Goal: Transaction & Acquisition: Book appointment/travel/reservation

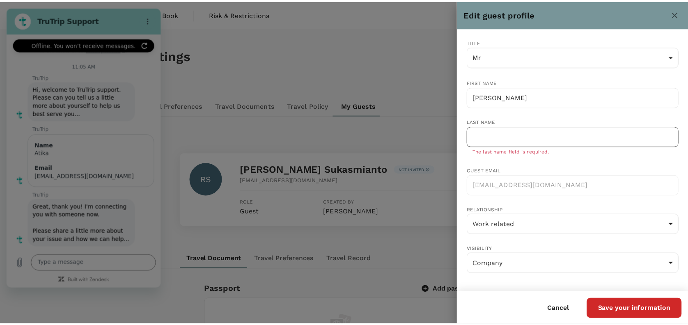
scroll to position [379, 0]
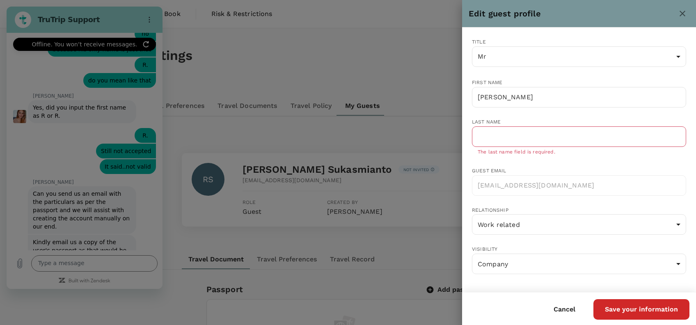
click at [427, 134] on div at bounding box center [348, 162] width 696 height 325
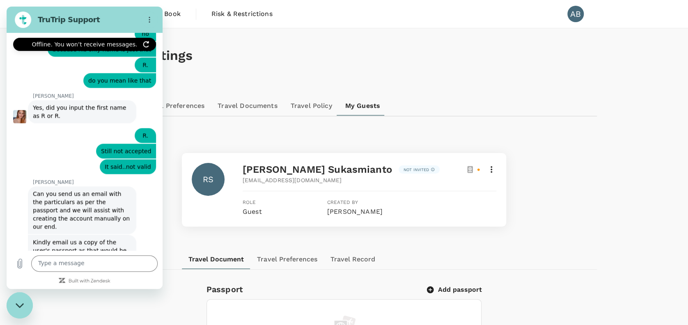
click at [491, 168] on icon at bounding box center [491, 170] width 10 height 10
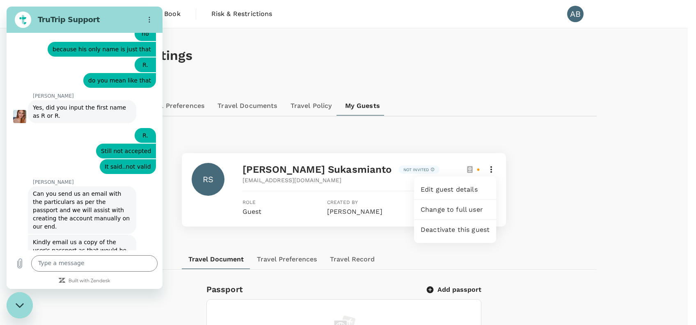
click at [443, 189] on span "Edit guest details" at bounding box center [455, 190] width 69 height 10
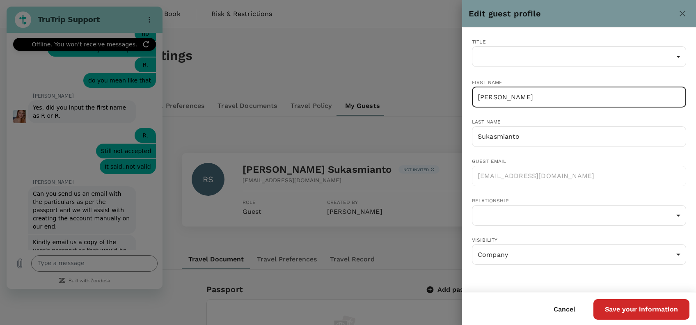
click at [545, 96] on input "[PERSON_NAME]" at bounding box center [579, 97] width 214 height 21
click at [532, 72] on div "Title ​ ​ First name [PERSON_NAME] ​ Last name [PERSON_NAME] ​ Guest email [EMA…" at bounding box center [572, 149] width 227 height 250
drag, startPoint x: 486, startPoint y: 96, endPoint x: 547, endPoint y: 99, distance: 60.8
click at [547, 99] on input "[PERSON_NAME]" at bounding box center [579, 97] width 214 height 21
type input "R."
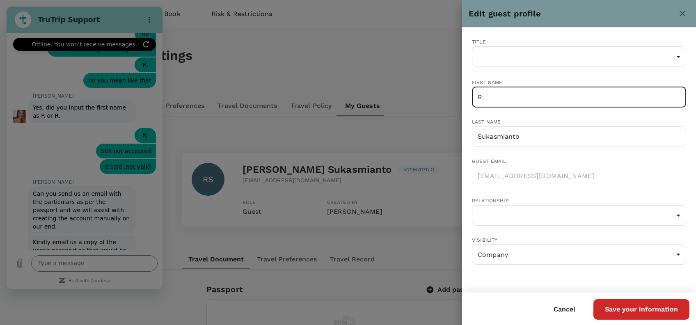
click at [551, 71] on div "Title ​ ​ First name R. ​ Last name [PERSON_NAME] ​ Guest email [EMAIL_ADDRESS]…" at bounding box center [572, 149] width 227 height 250
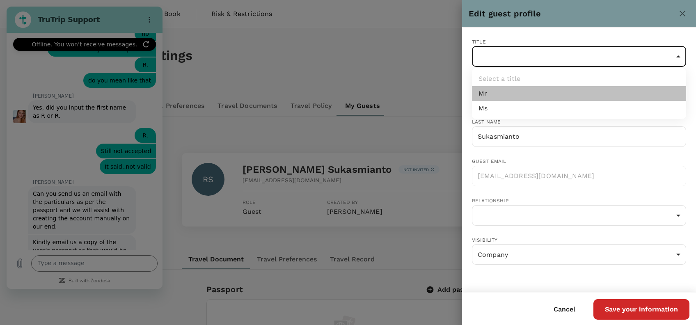
click at [504, 97] on li "Mr" at bounding box center [579, 93] width 214 height 15
type input "Mr"
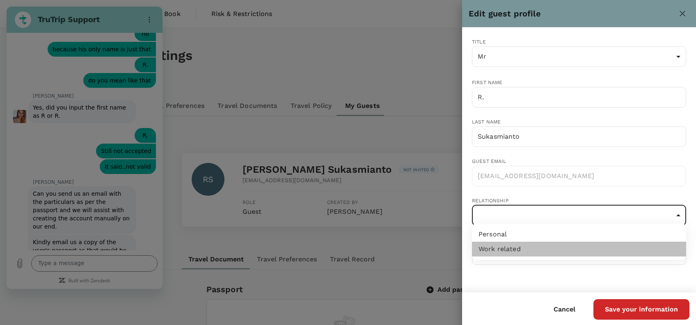
drag, startPoint x: 518, startPoint y: 245, endPoint x: 521, endPoint y: 250, distance: 5.4
click at [518, 245] on li "Work related" at bounding box center [579, 249] width 214 height 15
type input "work-related"
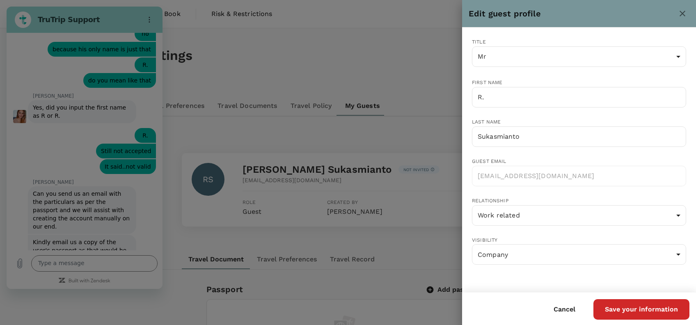
drag, startPoint x: 532, startPoint y: 265, endPoint x: 537, endPoint y: 273, distance: 9.8
click at [532, 266] on div "Title Mr Mr ​ First name R. ​ Last name Sukasmianto ​ Guest email trutripguest+…" at bounding box center [572, 149] width 227 height 250
click at [671, 312] on button "Save your information" at bounding box center [642, 309] width 96 height 21
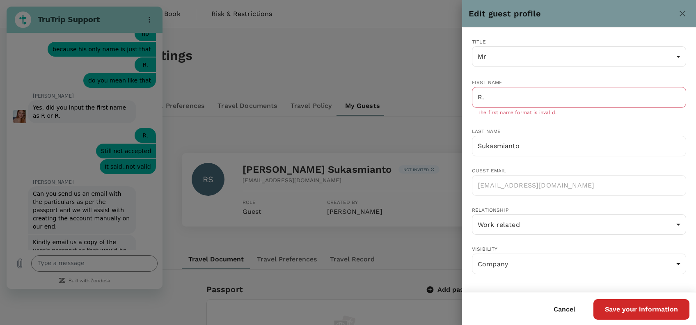
click at [655, 314] on button "Save your information" at bounding box center [642, 309] width 96 height 21
click at [650, 312] on button "Save your information" at bounding box center [642, 309] width 96 height 21
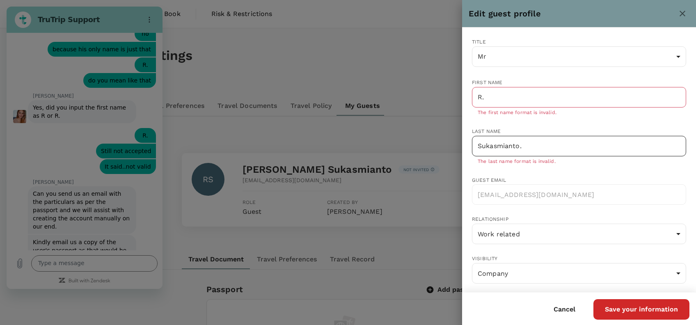
click at [538, 148] on input "Sukasmianto." at bounding box center [579, 146] width 214 height 21
type input "Sukasmianto"
click at [499, 94] on input "R." at bounding box center [579, 97] width 214 height 21
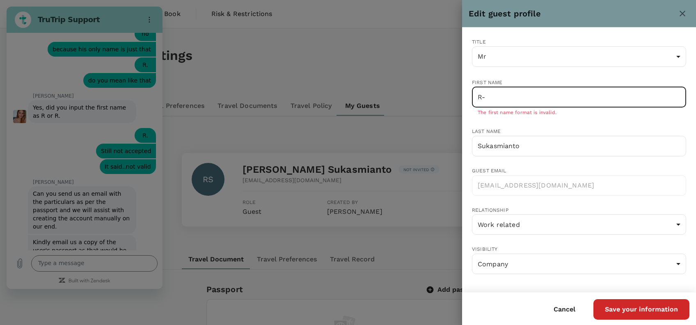
type input "R-"
click at [631, 305] on button "Save your information" at bounding box center [642, 309] width 96 height 21
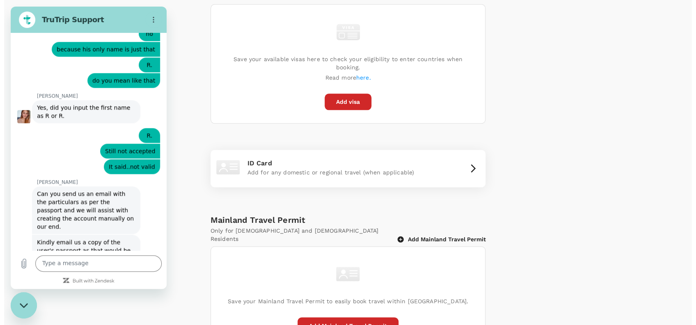
scroll to position [490, 0]
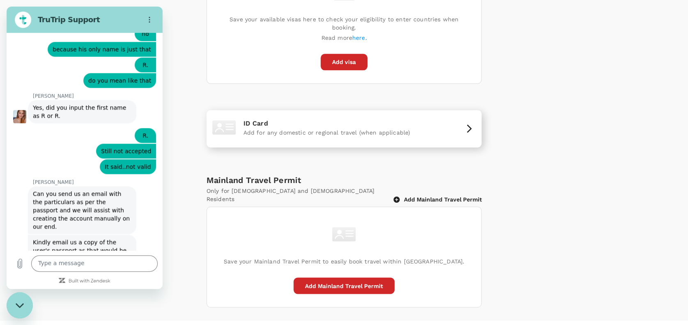
click at [472, 124] on icon "button" at bounding box center [469, 129] width 10 height 10
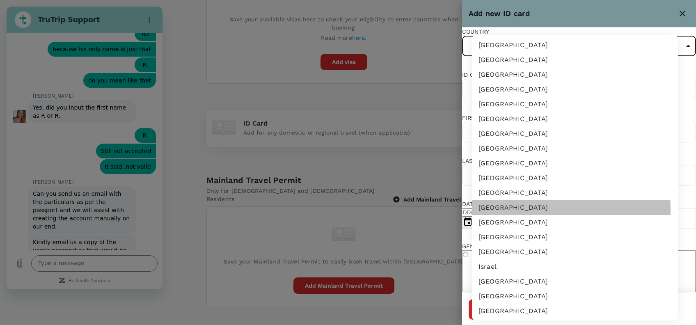
click at [488, 209] on li "Indonesia" at bounding box center [575, 207] width 206 height 15
type input "ID"
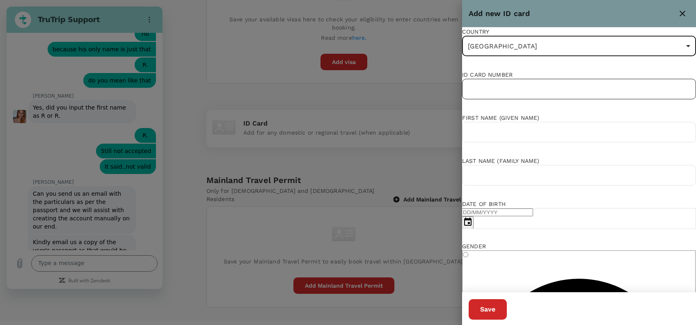
click at [532, 99] on input "text" at bounding box center [579, 89] width 234 height 21
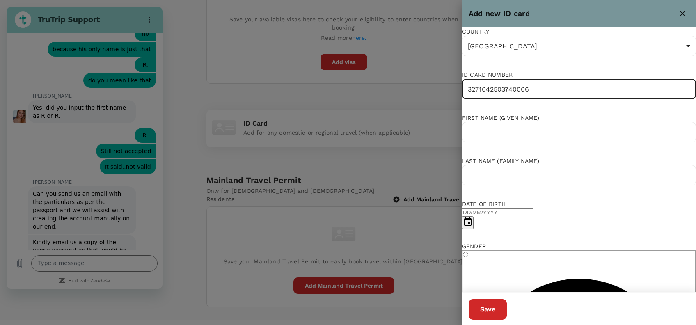
type input "3271042503740006"
drag, startPoint x: 483, startPoint y: 143, endPoint x: 508, endPoint y: 146, distance: 25.6
click at [484, 142] on input "text" at bounding box center [579, 132] width 234 height 21
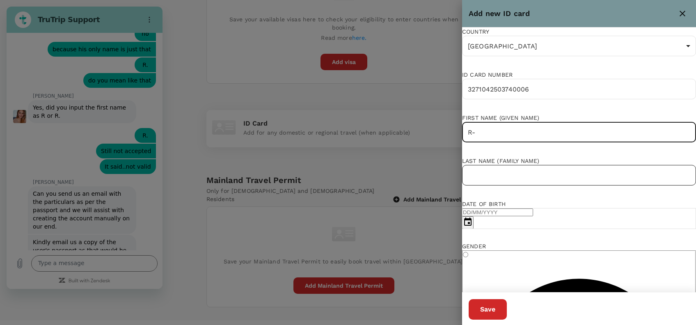
type input "R-"
click at [491, 186] on input "text" at bounding box center [579, 175] width 234 height 21
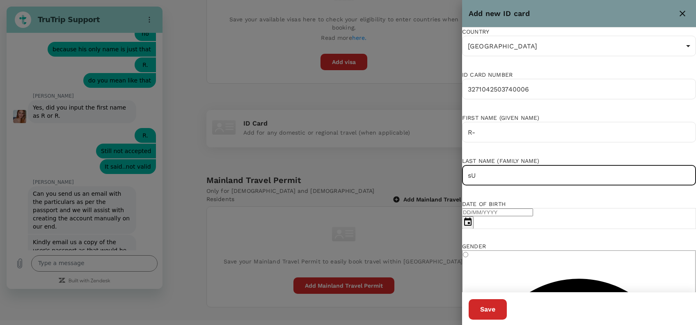
type input "s"
type input "Sukasmianto"
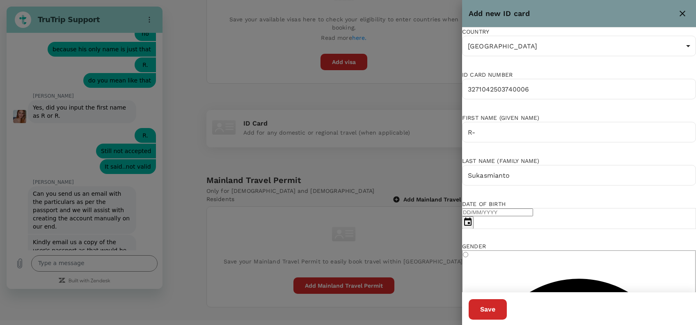
click at [533, 208] on div "Date of birth" at bounding box center [579, 204] width 234 height 8
click at [480, 216] on input "DD/MM/YYYY" at bounding box center [497, 213] width 71 height 8
type input "25/03/1974"
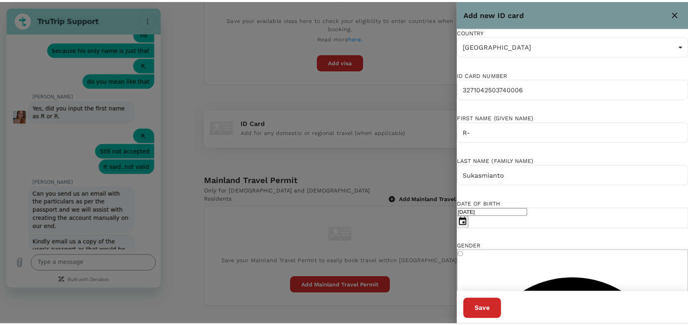
scroll to position [55, 0]
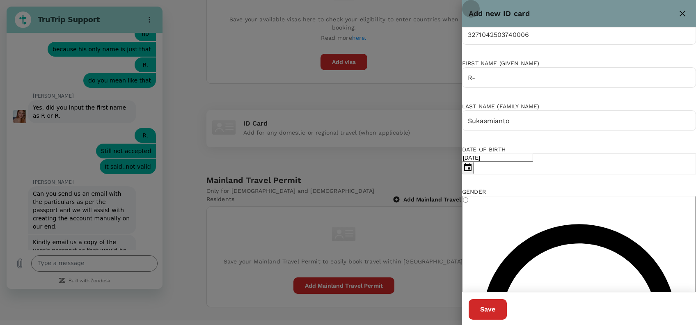
drag, startPoint x: 520, startPoint y: 224, endPoint x: 541, endPoint y: 222, distance: 21.9
radio input "true"
click at [507, 315] on button "Save" at bounding box center [488, 309] width 38 height 21
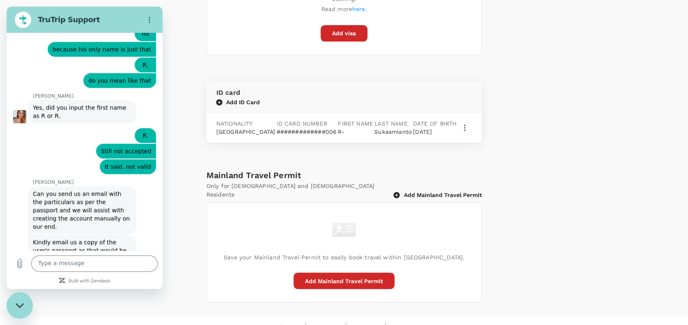
scroll to position [463, 0]
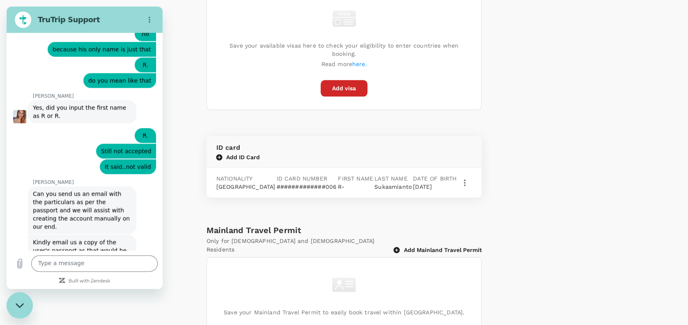
click at [558, 94] on div "Passport Add passport Save your passport details here for easy, hassle-free boo…" at bounding box center [344, 88] width 506 height 538
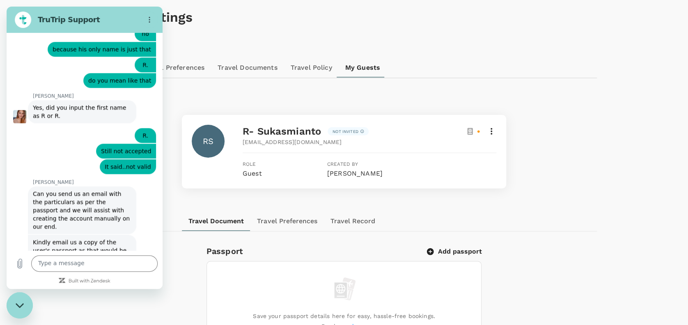
scroll to position [0, 0]
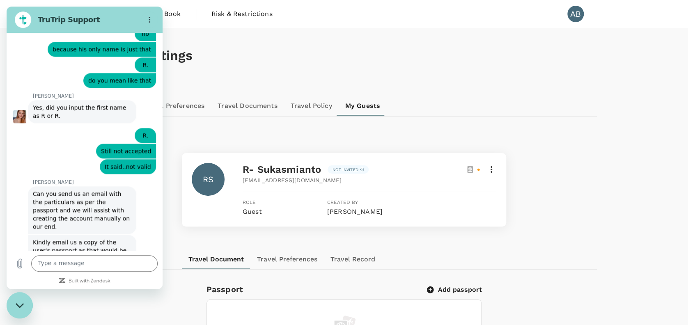
click at [450, 101] on div "My Profile Travel Preferences Travel Documents Travel Policy My Guests" at bounding box center [344, 106] width 506 height 20
click at [569, 181] on div "RS R- Sukasmianto Not invited trutripguest+lxyoDC70@trutrip.co Role Guest Creat…" at bounding box center [344, 189] width 486 height 73
click at [572, 179] on div "RS R- Sukasmianto Not invited trutripguest+lxyoDC70@trutrip.co Role Guest Creat…" at bounding box center [344, 189] width 486 height 73
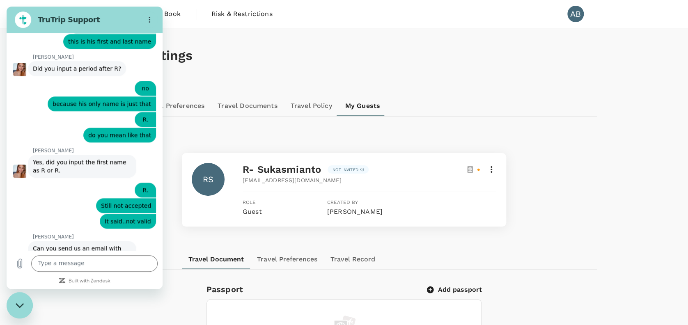
click at [297, 58] on h1 "Profile Settings" at bounding box center [344, 55] width 506 height 15
click at [13, 304] on div "Close messaging window" at bounding box center [19, 305] width 25 height 25
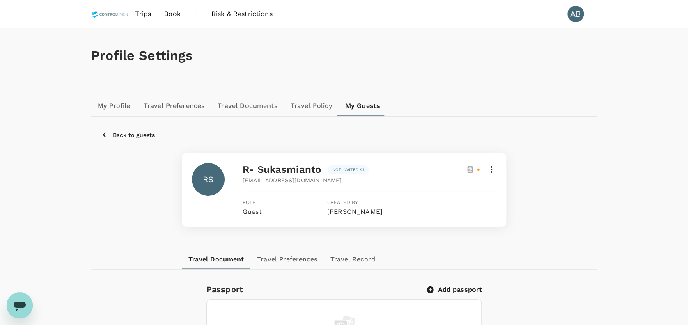
click at [144, 12] on span "Trips" at bounding box center [143, 14] width 16 height 10
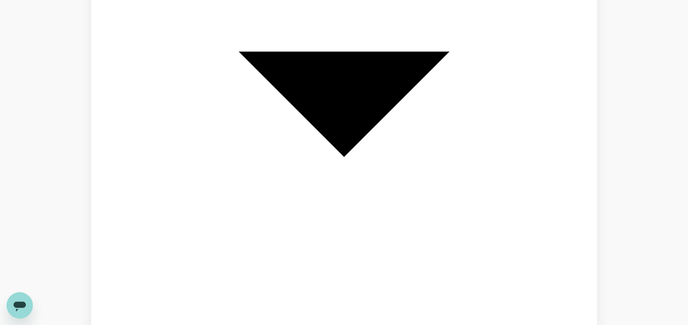
scroll to position [493, 0]
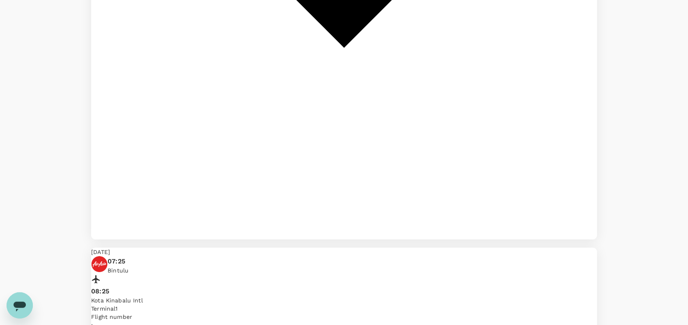
scroll to position [602, 0]
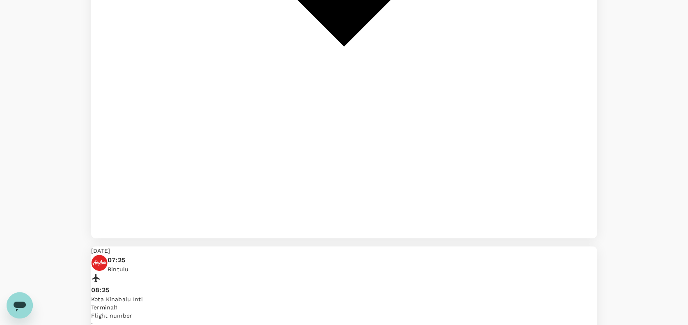
drag, startPoint x: 315, startPoint y: 31, endPoint x: 248, endPoint y: 31, distance: 66.9
copy span "A20250909449424"
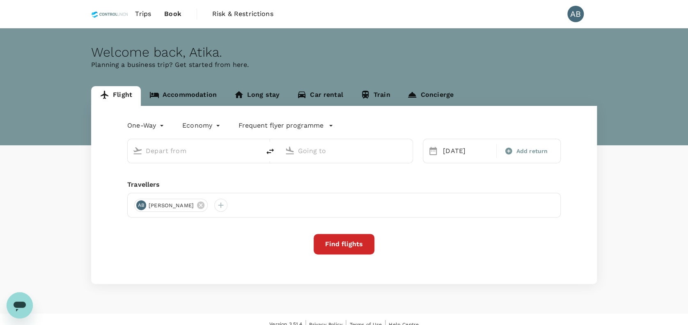
type input "Kuala Lumpur, Malaysia (any)"
type input "Sepinggan Intl (BPN)"
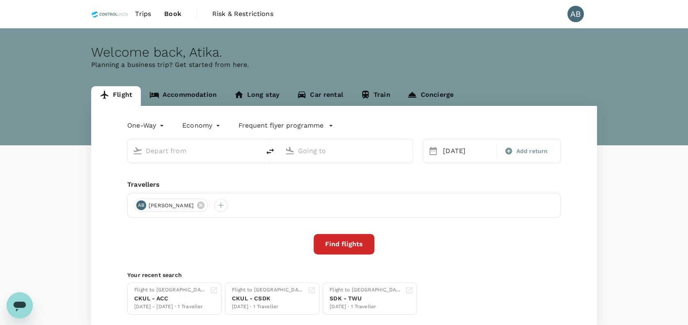
type input "Kuala Lumpur, Malaysia (any)"
type input "Sepinggan Intl (BPN)"
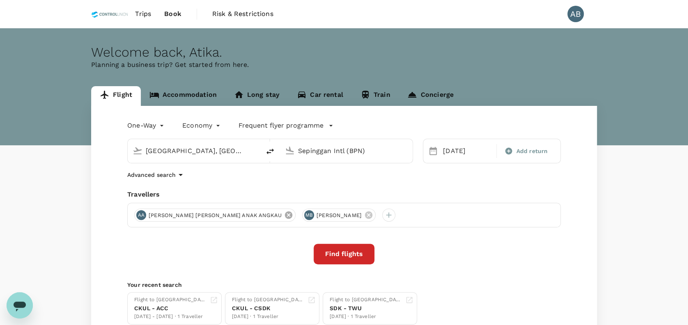
drag, startPoint x: 226, startPoint y: 213, endPoint x: 253, endPoint y: 217, distance: 27.3
click at [284, 213] on icon at bounding box center [288, 215] width 9 height 9
click at [204, 214] on icon at bounding box center [200, 214] width 7 height 7
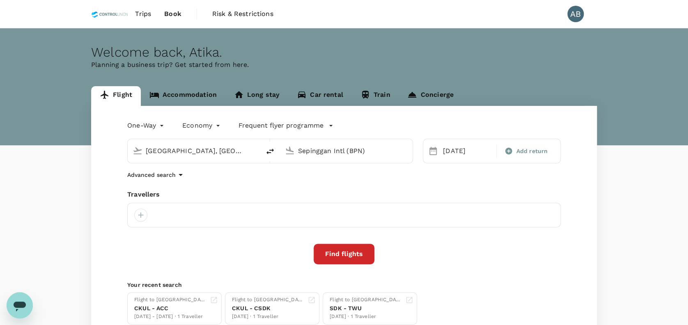
click at [231, 186] on div "One-Way oneway Economy economy Frequent flyer programme Kuala Lumpur, Malaysia …" at bounding box center [344, 222] width 506 height 232
click at [355, 150] on input "Sepinggan Intl (BPN)" at bounding box center [346, 150] width 97 height 13
click at [340, 183] on p "Kotoka Intl" at bounding box center [359, 183] width 144 height 8
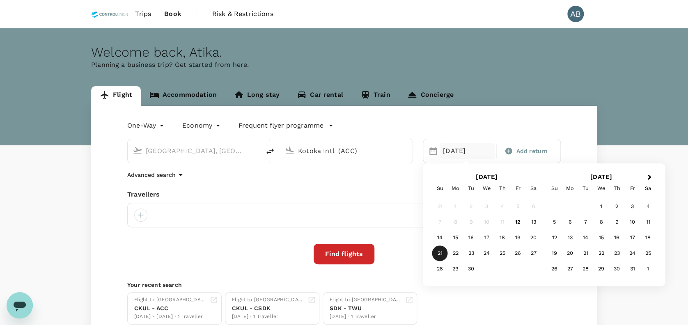
type input "Kotoka Intl (ACC)"
click at [453, 237] on div "15" at bounding box center [456, 238] width 16 height 16
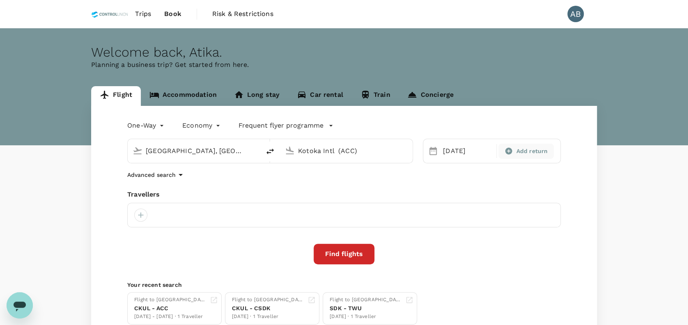
click at [528, 149] on span "Add return" at bounding box center [532, 151] width 32 height 9
type input "roundtrip"
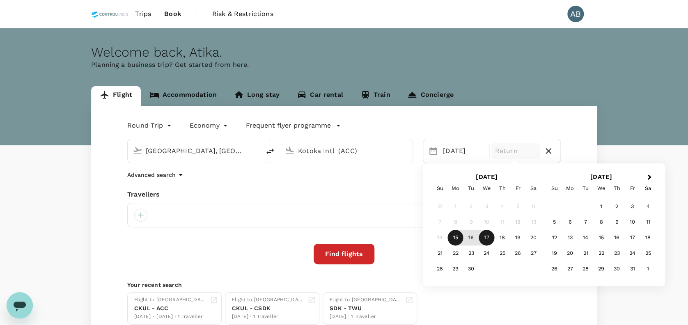
click at [486, 238] on div "17" at bounding box center [487, 238] width 16 height 16
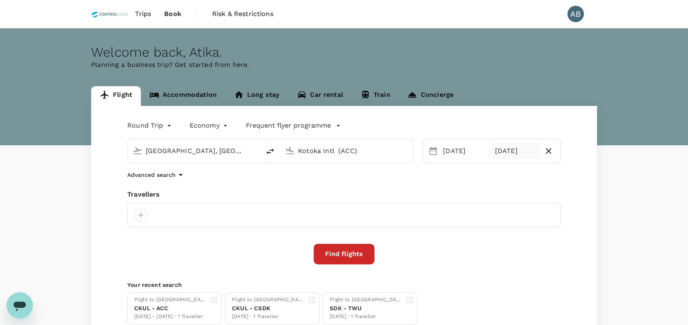
click at [475, 277] on div "Round Trip roundtrip Economy economy Frequent flyer programme Kuala Lumpur, Mal…" at bounding box center [344, 222] width 506 height 232
click at [139, 216] on div at bounding box center [140, 215] width 13 height 13
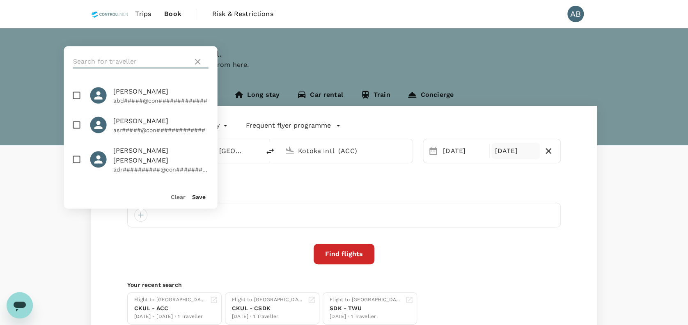
click at [98, 59] on input "text" at bounding box center [131, 61] width 117 height 13
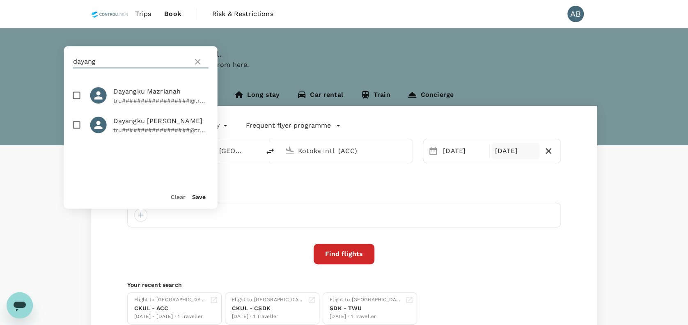
type input "dayang"
click at [76, 91] on input "checkbox" at bounding box center [76, 95] width 17 height 17
checkbox input "true"
click at [199, 193] on div "Save" at bounding box center [196, 193] width 20 height 16
click at [200, 195] on button "Save" at bounding box center [199, 196] width 14 height 7
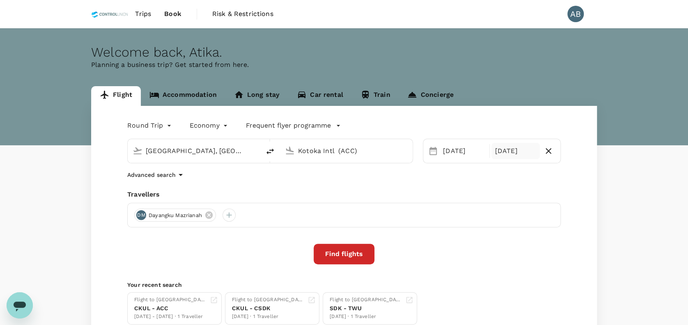
click at [255, 178] on div "Advanced search" at bounding box center [343, 175] width 433 height 10
click at [346, 256] on button "Find flights" at bounding box center [344, 254] width 61 height 21
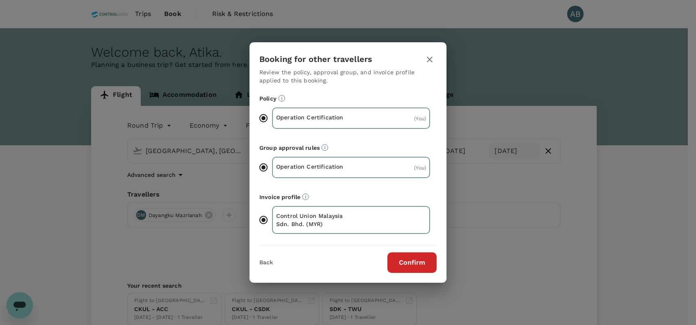
click at [408, 264] on button "Confirm" at bounding box center [412, 262] width 49 height 21
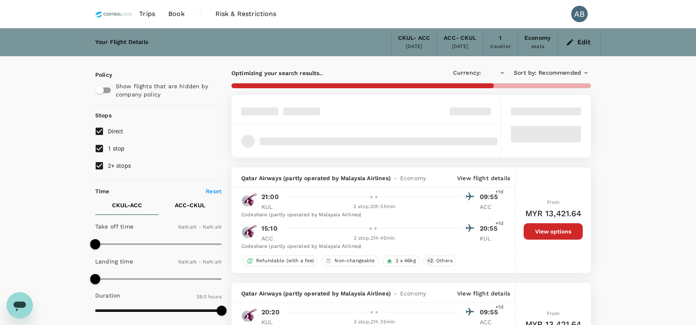
type input "MYR"
type input "1440"
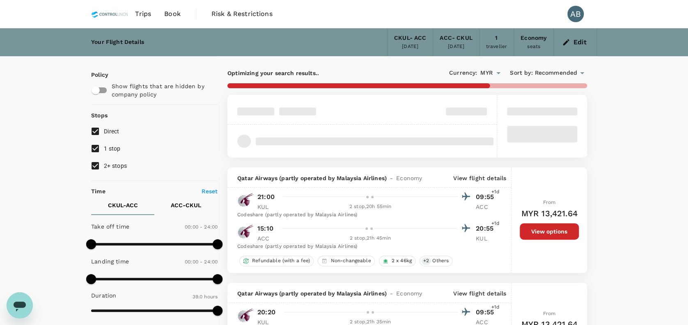
click at [96, 165] on input "2+ stops" at bounding box center [95, 165] width 17 height 17
checkbox input "false"
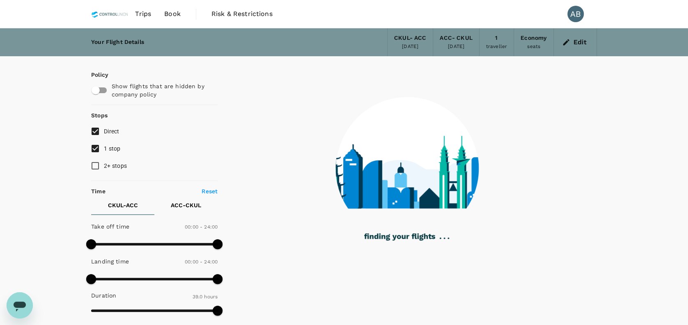
checkbox input "false"
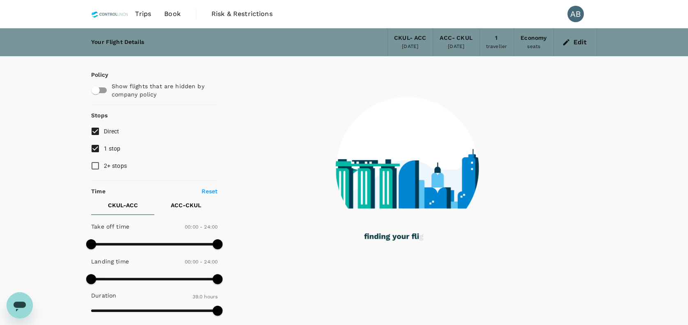
type input "4150"
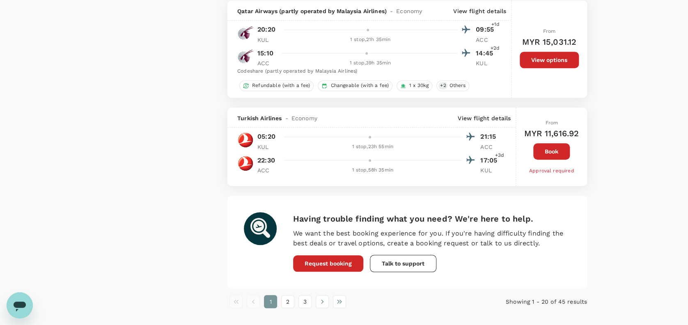
scroll to position [1806, 0]
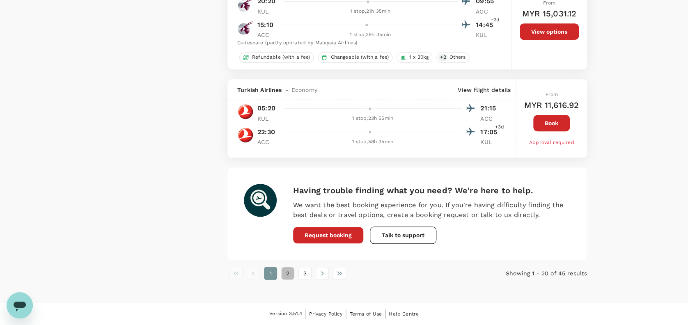
click at [284, 277] on button "2" at bounding box center [287, 273] width 13 height 13
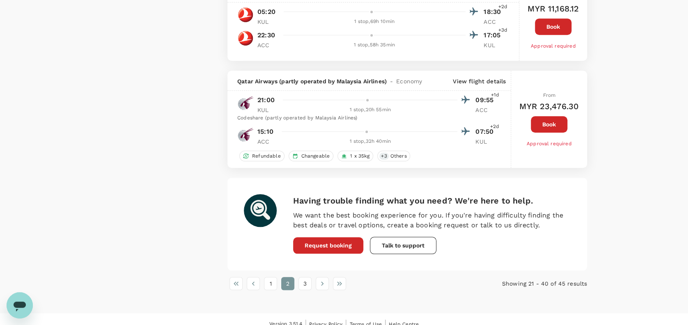
scroll to position [1800, 0]
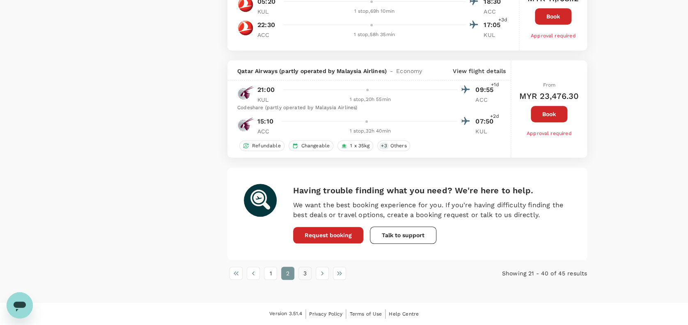
click at [303, 273] on button "3" at bounding box center [304, 273] width 13 height 13
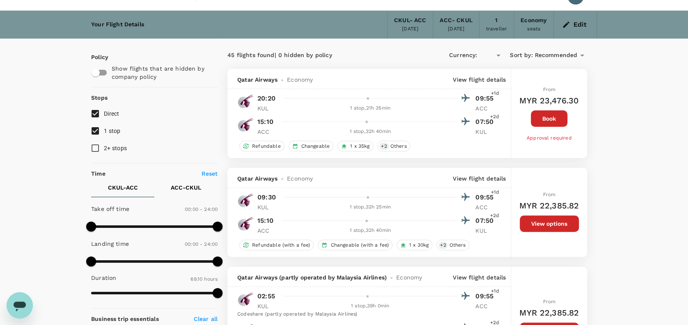
scroll to position [0, 0]
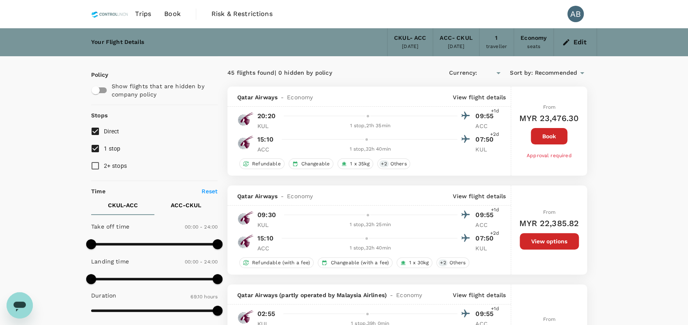
type input "MYR"
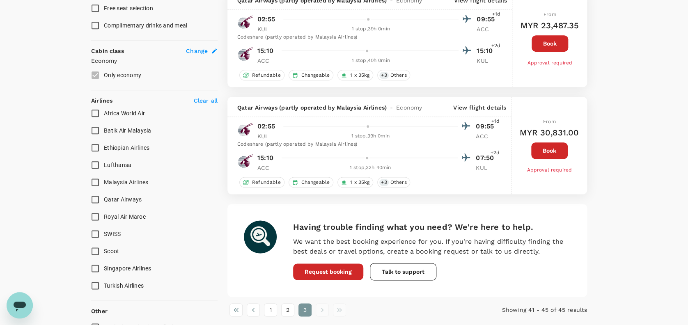
scroll to position [454, 0]
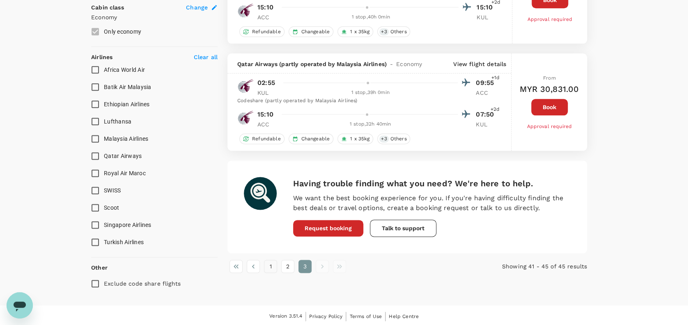
click at [273, 268] on button "1" at bounding box center [270, 266] width 13 height 13
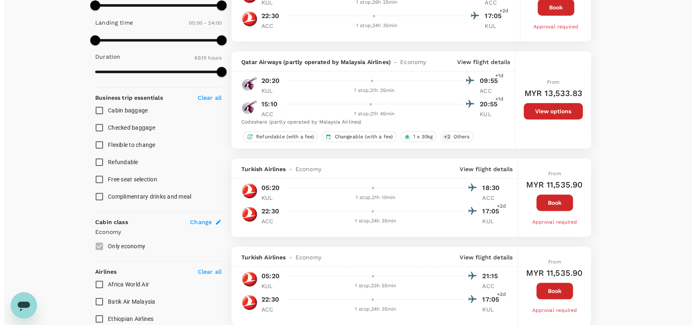
scroll to position [273, 0]
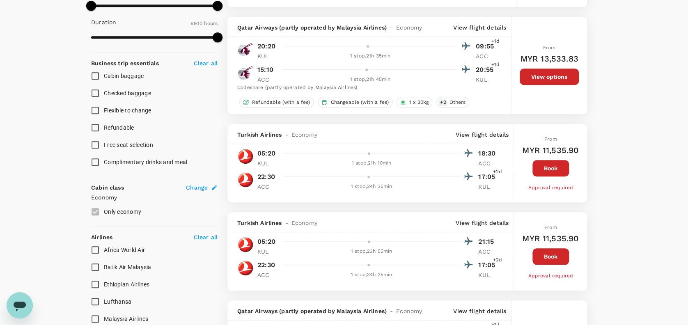
click at [367, 154] on div at bounding box center [369, 153] width 5 height 5
drag, startPoint x: 370, startPoint y: 155, endPoint x: 449, endPoint y: 152, distance: 79.3
click at [372, 155] on div at bounding box center [376, 153] width 193 height 12
click at [481, 138] on p "View flight details" at bounding box center [482, 135] width 53 height 8
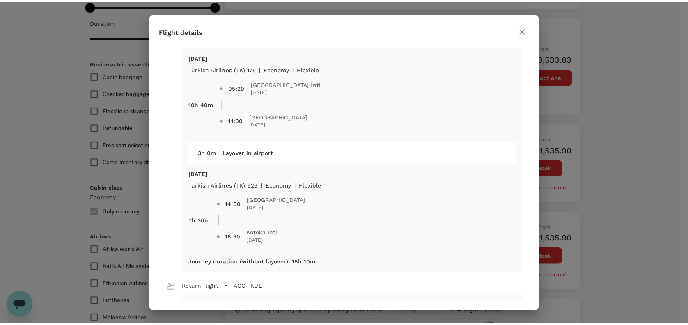
scroll to position [0, 0]
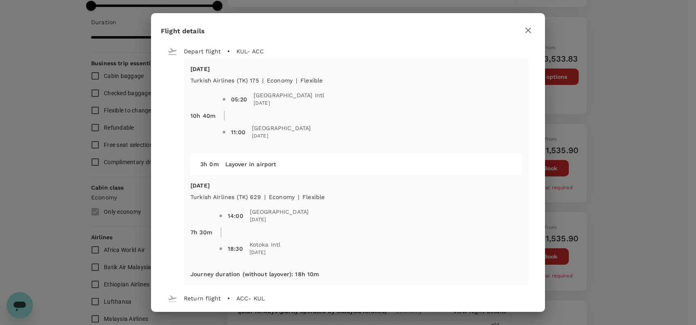
click at [529, 30] on icon "button" at bounding box center [528, 31] width 6 height 6
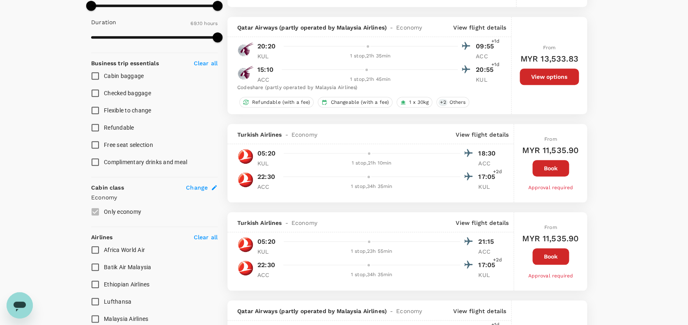
scroll to position [328, 0]
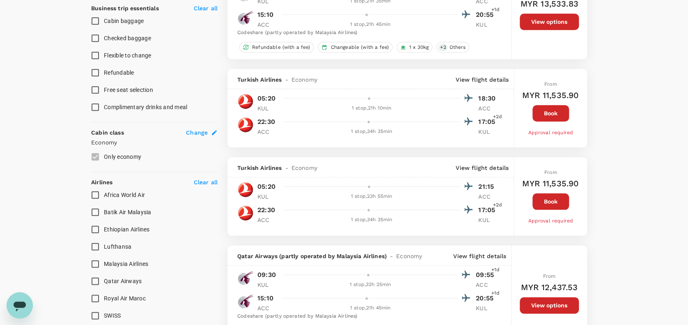
drag, startPoint x: 65, startPoint y: 23, endPoint x: 89, endPoint y: 3, distance: 30.6
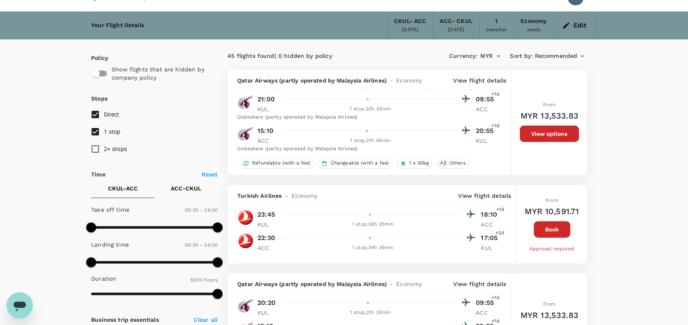
scroll to position [0, 0]
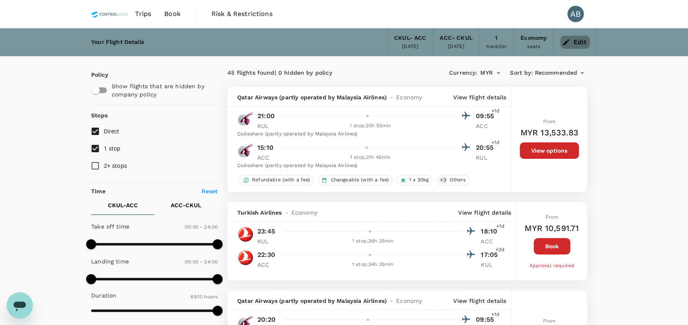
click at [563, 42] on icon "button" at bounding box center [566, 42] width 8 height 8
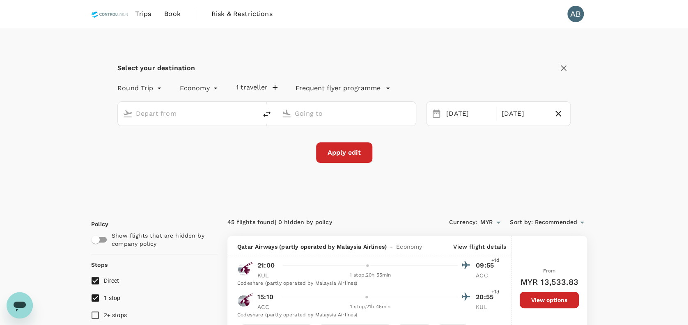
type input "[GEOGRAPHIC_DATA], [GEOGRAPHIC_DATA] (any)"
type input "Kotoka Intl (ACC)"
click at [466, 117] on div "[DATE]" at bounding box center [468, 114] width 51 height 16
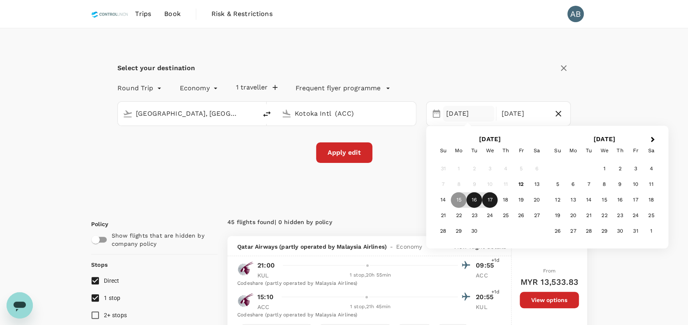
click at [476, 195] on div "16" at bounding box center [474, 201] width 16 height 16
click at [508, 195] on div "18" at bounding box center [506, 201] width 16 height 16
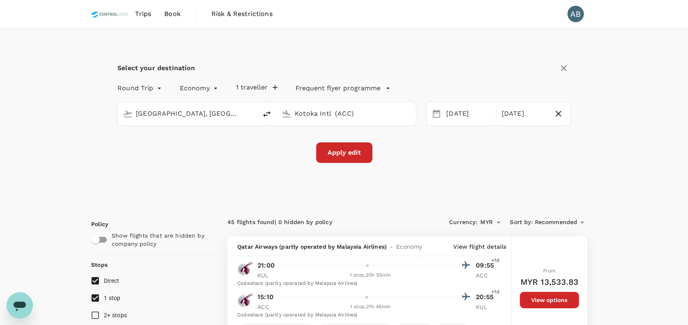
click at [355, 147] on button "Apply edit" at bounding box center [344, 152] width 56 height 21
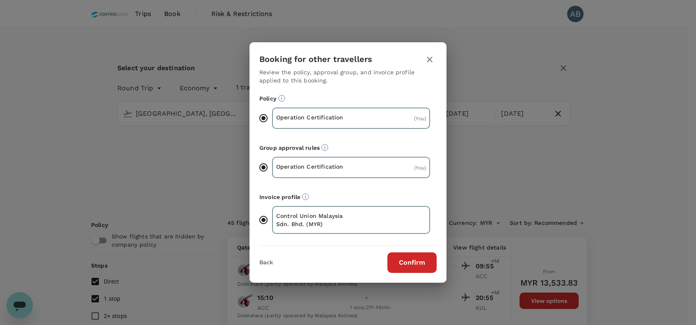
drag, startPoint x: 425, startPoint y: 266, endPoint x: 453, endPoint y: 209, distance: 63.7
click at [424, 265] on button "Confirm" at bounding box center [412, 262] width 49 height 21
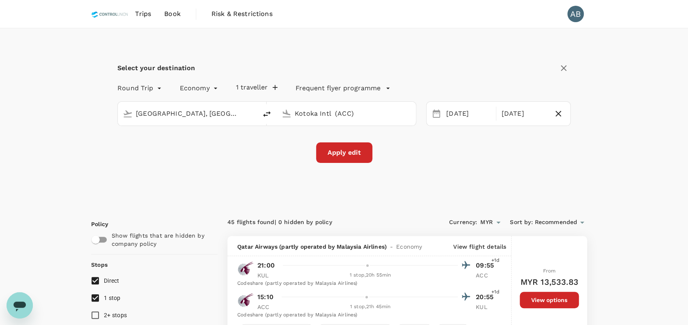
checkbox input "false"
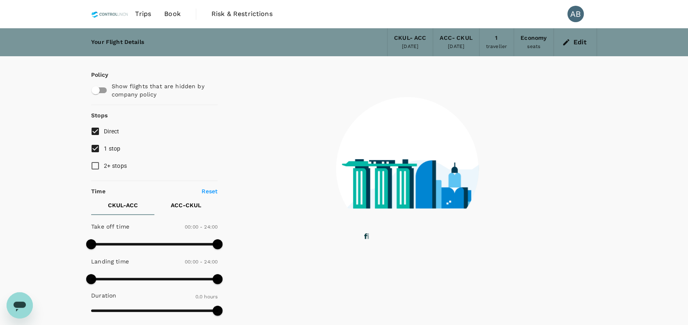
type input "2300"
checkbox input "true"
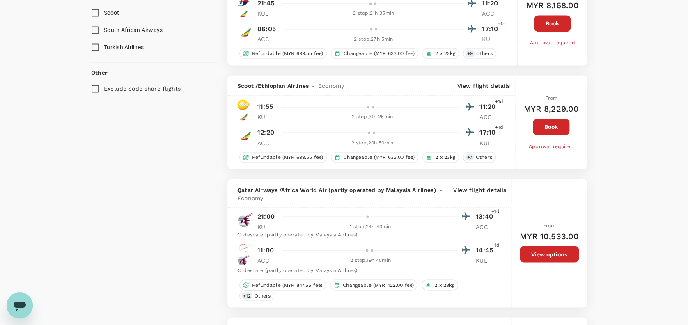
type input "2545"
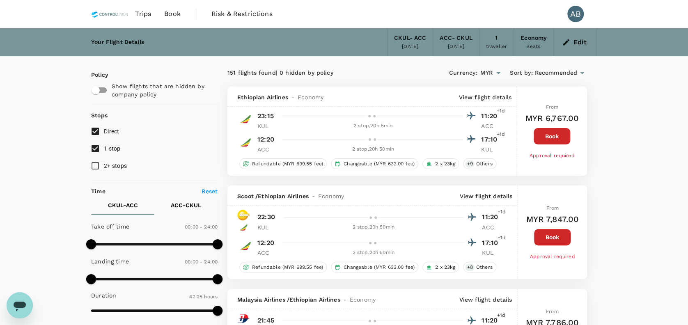
click at [571, 76] on span "Recommended" at bounding box center [555, 73] width 43 height 9
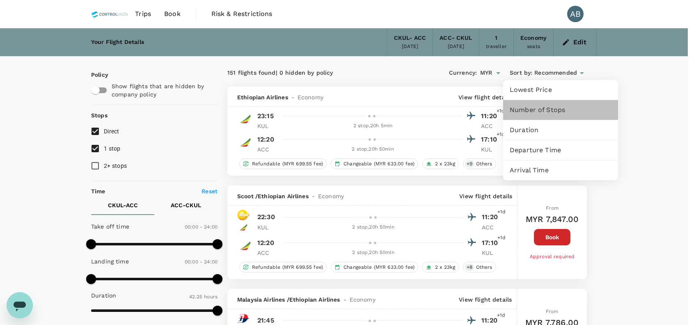
click at [555, 106] on span "Number of Stops" at bounding box center [561, 110] width 102 height 10
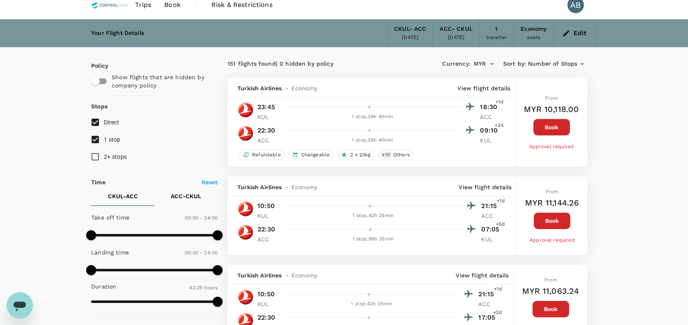
scroll to position [164, 0]
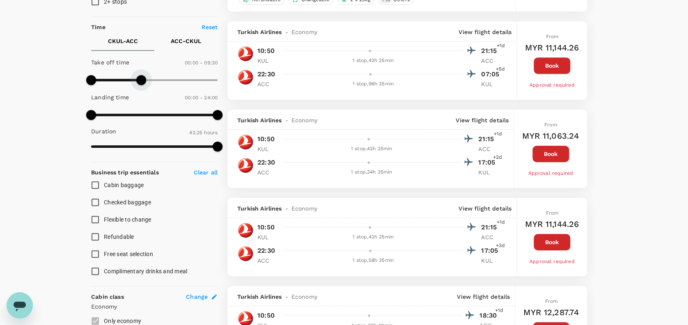
type input "540"
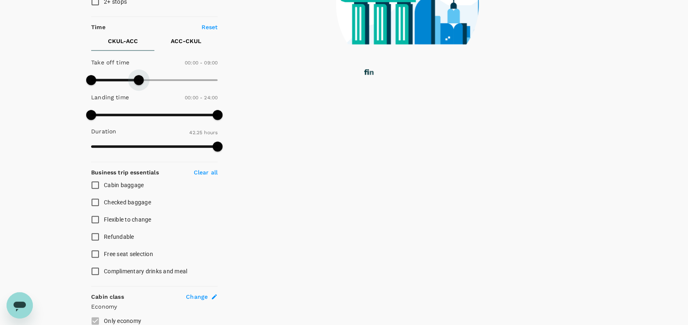
drag, startPoint x: 218, startPoint y: 78, endPoint x: 138, endPoint y: 78, distance: 79.6
click at [138, 78] on span at bounding box center [139, 80] width 10 height 10
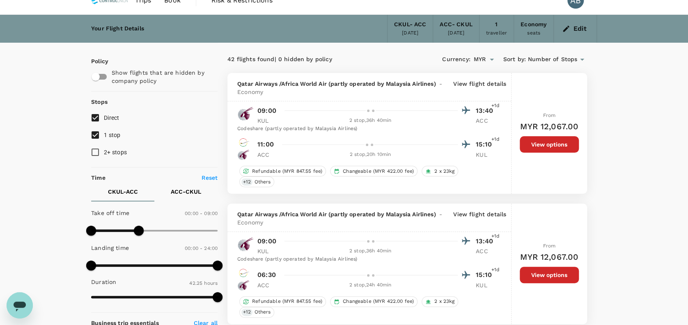
scroll to position [0, 0]
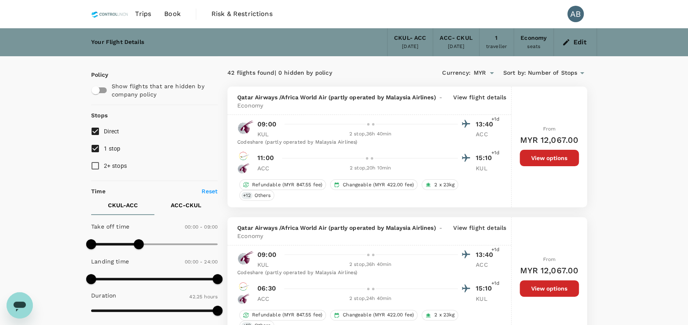
click at [571, 72] on span "Number of Stops" at bounding box center [552, 73] width 49 height 9
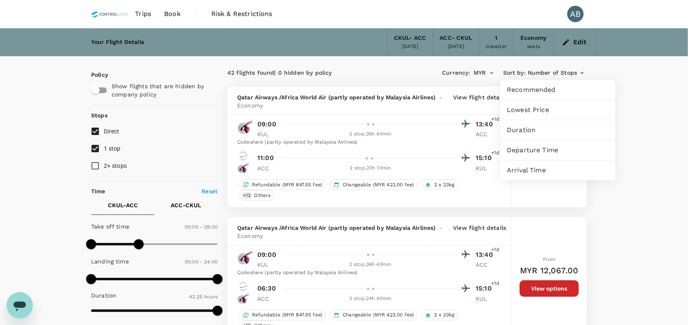
click at [537, 151] on span "Departure Time" at bounding box center [558, 150] width 102 height 10
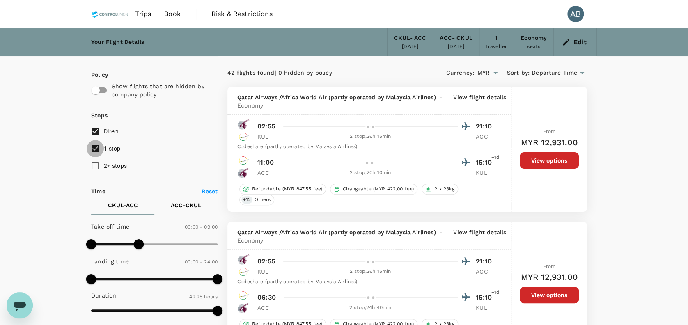
click at [95, 146] on input "1 stop" at bounding box center [95, 148] width 17 height 17
checkbox input "false"
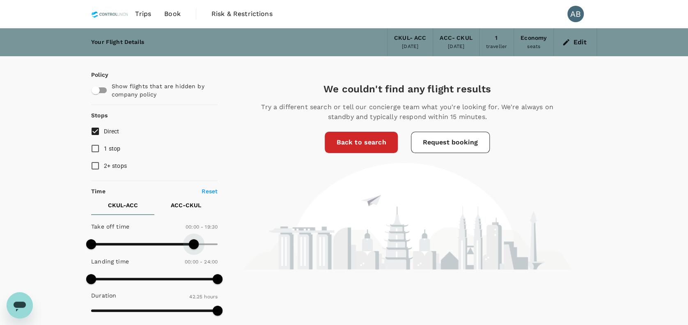
type input "1440"
drag, startPoint x: 140, startPoint y: 242, endPoint x: 281, endPoint y: 245, distance: 141.3
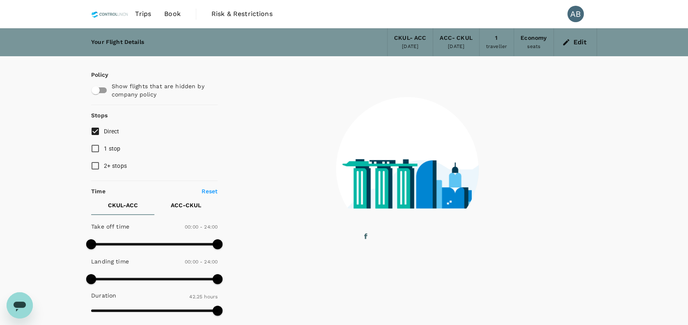
click at [355, 150] on image at bounding box center [592, 172] width 501 height 73
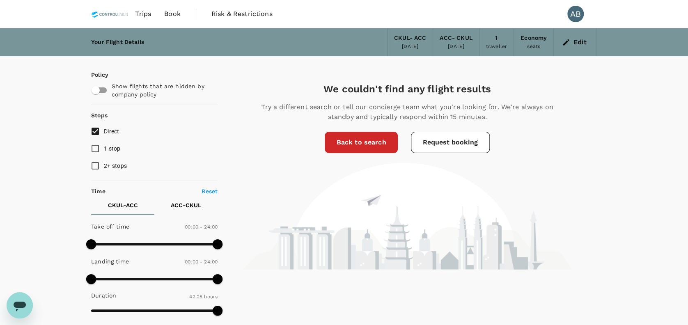
click at [99, 147] on input "1 stop" at bounding box center [95, 148] width 17 height 17
checkbox input "true"
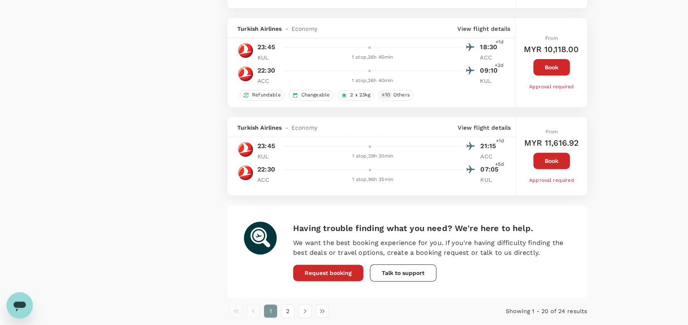
scroll to position [1717, 0]
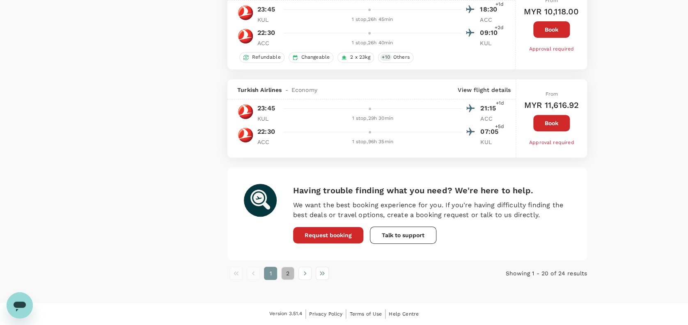
click at [286, 271] on button "2" at bounding box center [287, 273] width 13 height 13
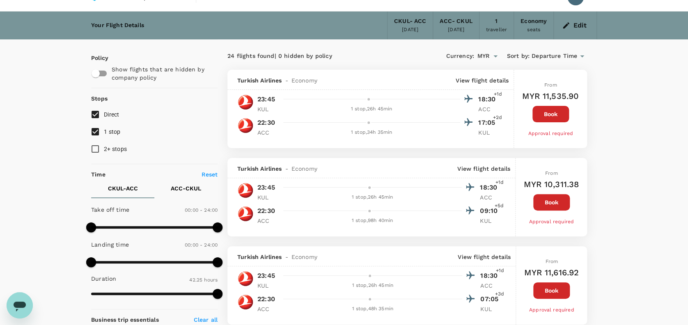
scroll to position [0, 0]
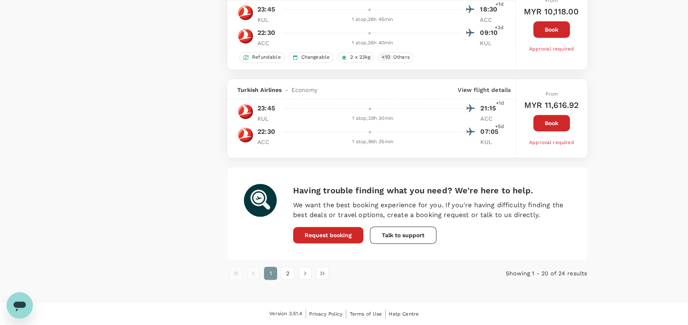
scroll to position [1717, 0]
click at [287, 271] on button "2" at bounding box center [287, 273] width 13 height 13
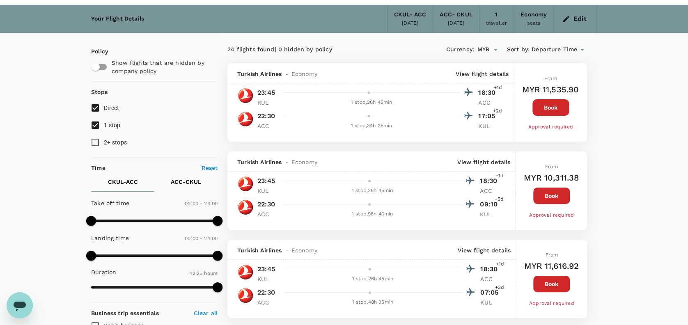
scroll to position [0, 0]
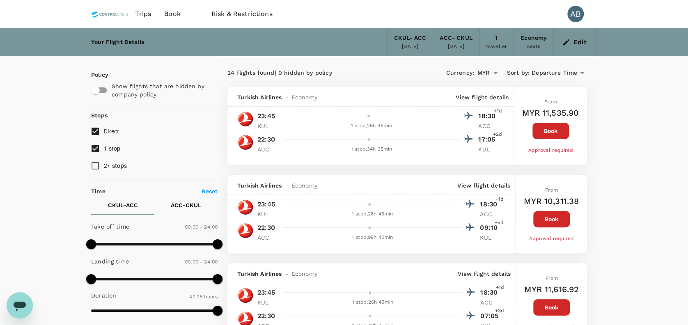
click at [570, 73] on span "Departure Time" at bounding box center [555, 73] width 46 height 9
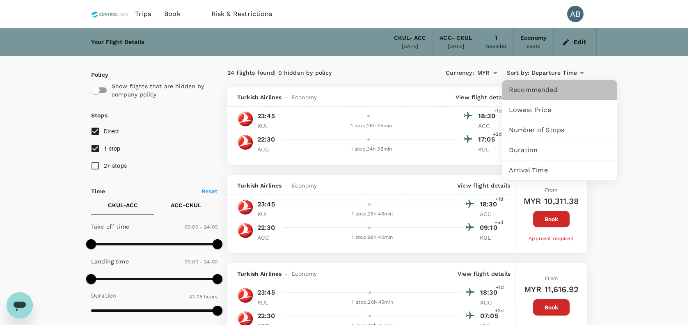
click at [548, 85] on span "Recommended" at bounding box center [560, 90] width 102 height 10
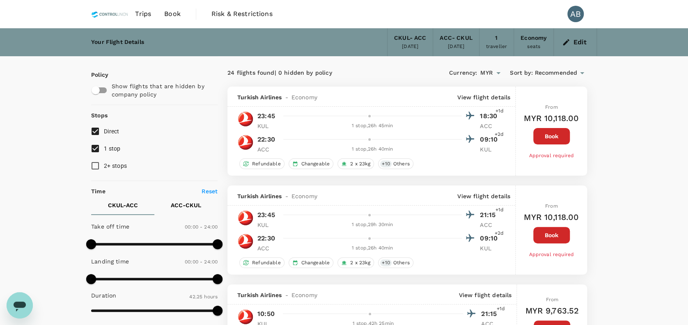
click at [557, 74] on span "Recommended" at bounding box center [555, 73] width 43 height 9
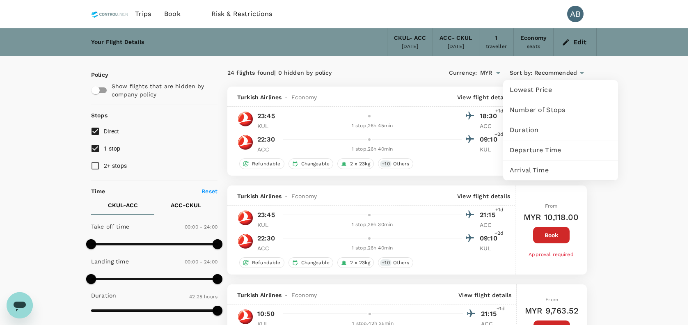
click at [59, 133] on div at bounding box center [348, 162] width 696 height 325
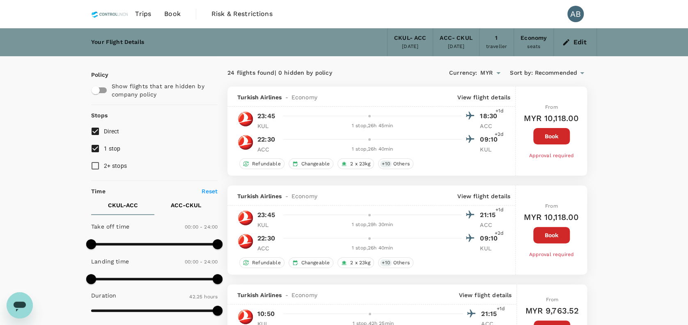
click at [565, 41] on icon "button" at bounding box center [566, 42] width 8 height 8
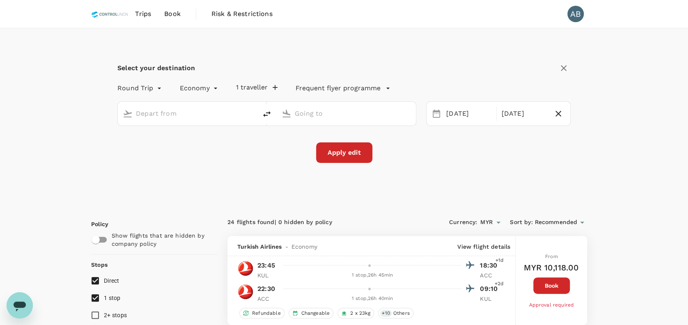
type input "[GEOGRAPHIC_DATA], [GEOGRAPHIC_DATA] (any)"
type input "Kotoka Intl (ACC)"
click at [437, 115] on icon at bounding box center [436, 114] width 10 height 10
click at [466, 113] on div "[DATE]" at bounding box center [469, 114] width 52 height 16
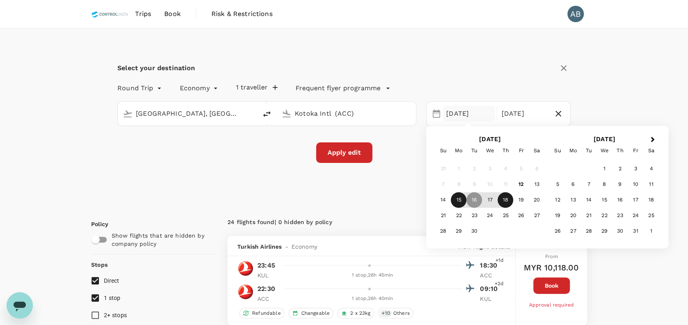
click at [456, 198] on div "15" at bounding box center [459, 201] width 16 height 16
click at [512, 108] on div "[DATE]" at bounding box center [524, 114] width 52 height 16
drag, startPoint x: 493, startPoint y: 197, endPoint x: 496, endPoint y: 193, distance: 4.4
click at [493, 197] on div "17" at bounding box center [490, 201] width 16 height 16
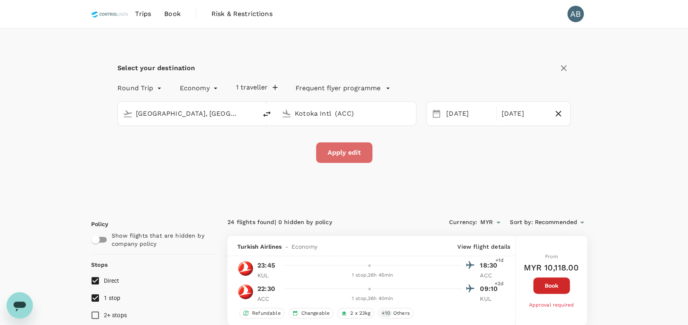
click at [355, 152] on button "Apply edit" at bounding box center [344, 152] width 56 height 21
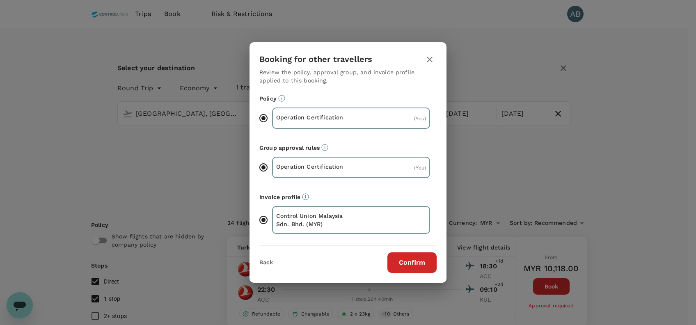
click at [415, 259] on button "Confirm" at bounding box center [412, 262] width 49 height 21
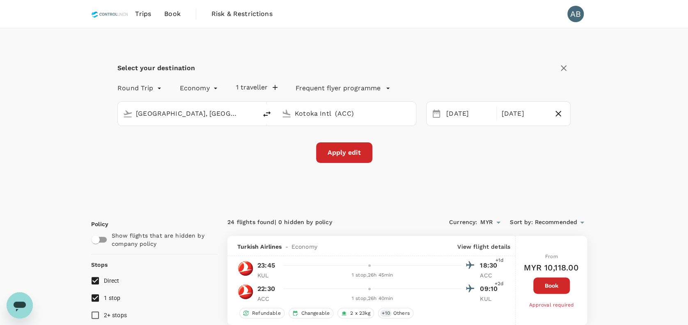
checkbox input "false"
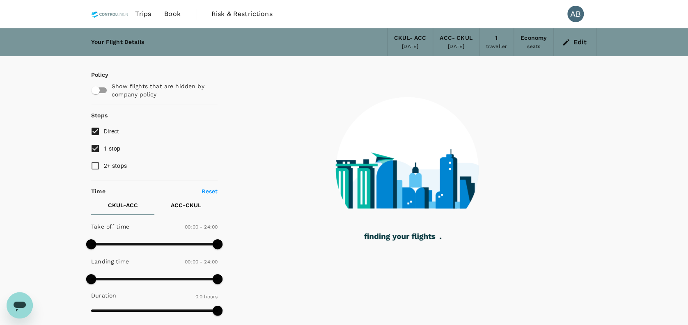
type input "2340"
checkbox input "true"
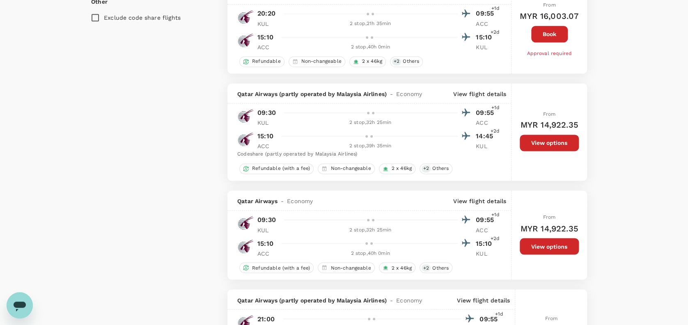
type input "4150"
checkbox input "false"
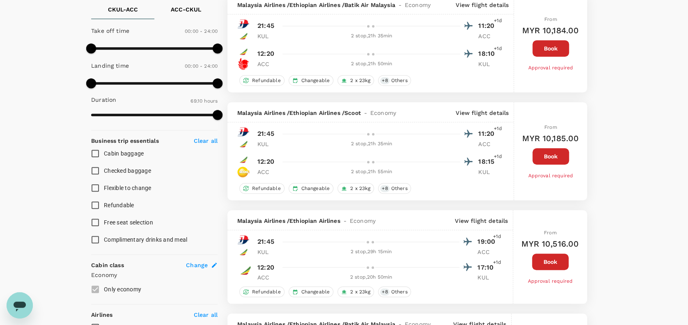
scroll to position [172, 0]
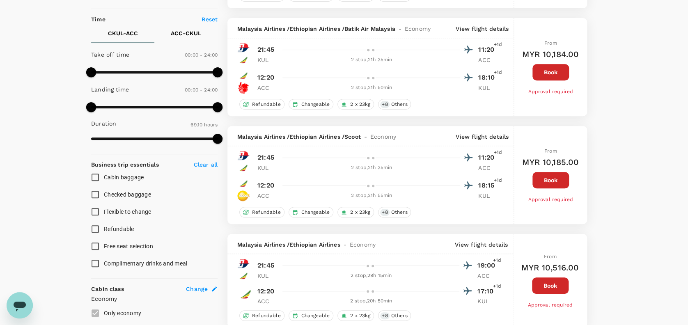
click at [96, 190] on input "Checked baggage" at bounding box center [95, 194] width 17 height 17
checkbox input "true"
drag, startPoint x: 95, startPoint y: 177, endPoint x: 111, endPoint y: 176, distance: 15.6
click at [95, 177] on input "Cabin baggage" at bounding box center [95, 177] width 17 height 17
checkbox input "true"
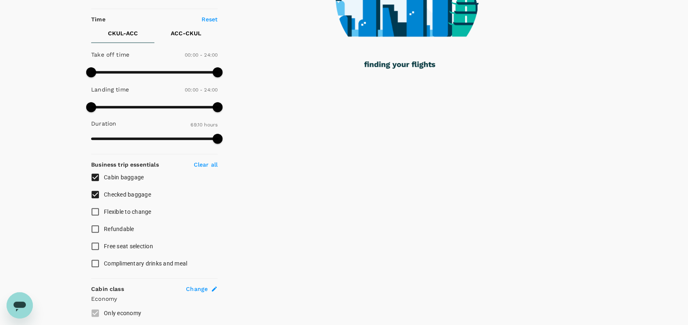
click at [96, 261] on input "Complimentary drinks and meal" at bounding box center [95, 263] width 17 height 17
checkbox input "true"
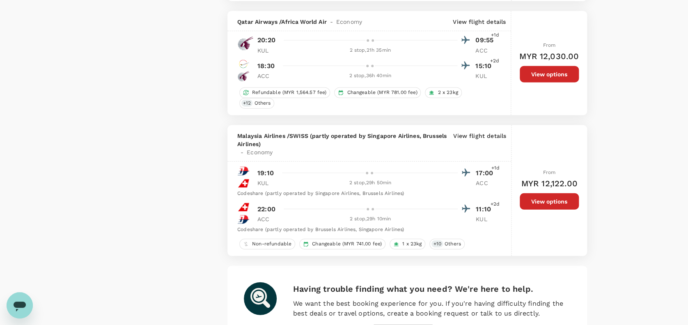
scroll to position [2623, 0]
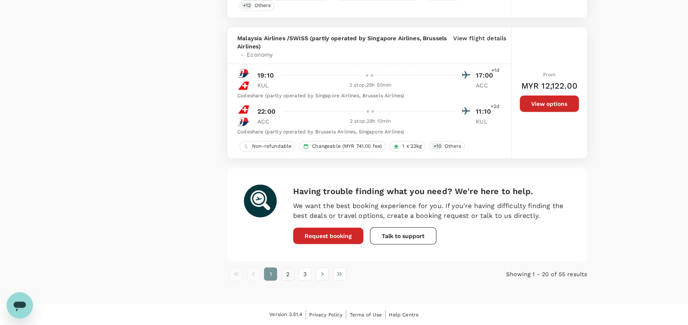
click at [289, 276] on button "2" at bounding box center [287, 274] width 13 height 13
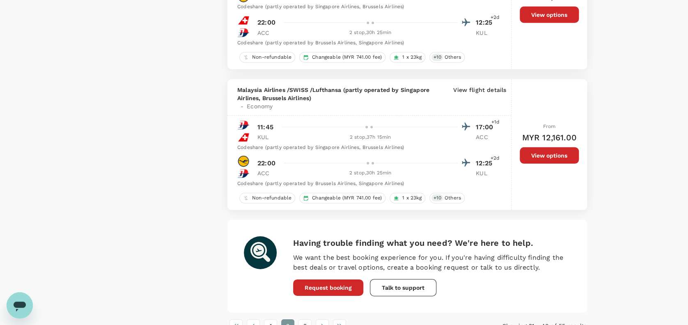
scroll to position [2682, 0]
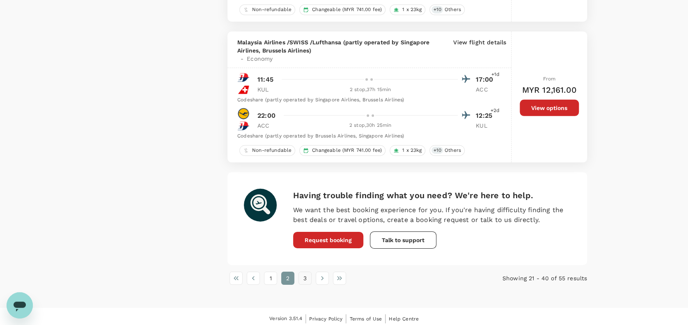
click at [308, 276] on button "3" at bounding box center [304, 278] width 13 height 13
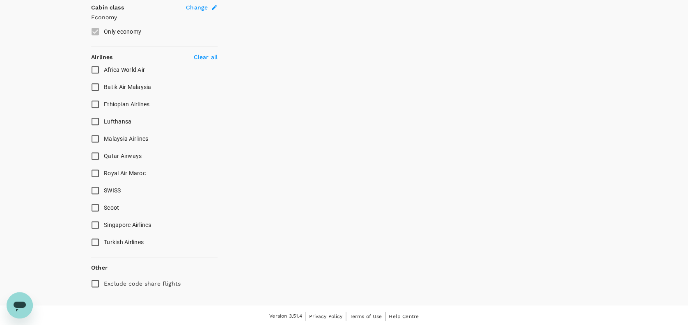
scroll to position [0, 0]
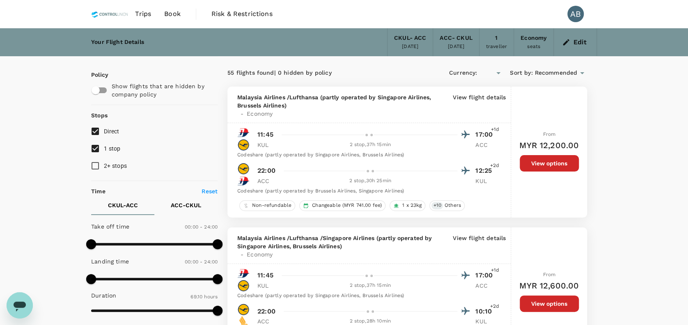
type input "MYR"
click at [566, 41] on icon "button" at bounding box center [566, 42] width 6 height 6
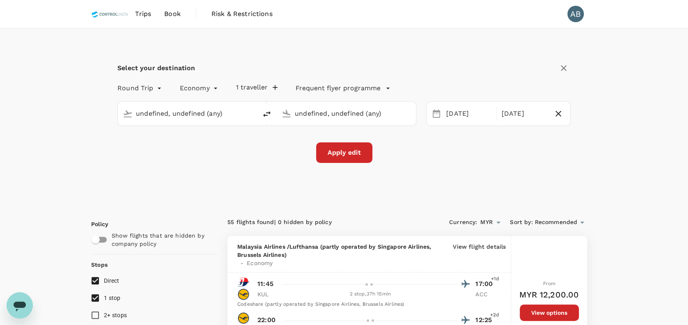
type input "[GEOGRAPHIC_DATA], [GEOGRAPHIC_DATA] (any)"
type input "Kotoka Intl (ACC)"
type input "[GEOGRAPHIC_DATA], [GEOGRAPHIC_DATA] (any)"
type input "Kotoka Intl (ACC)"
click at [455, 112] on div "[DATE]" at bounding box center [469, 114] width 52 height 16
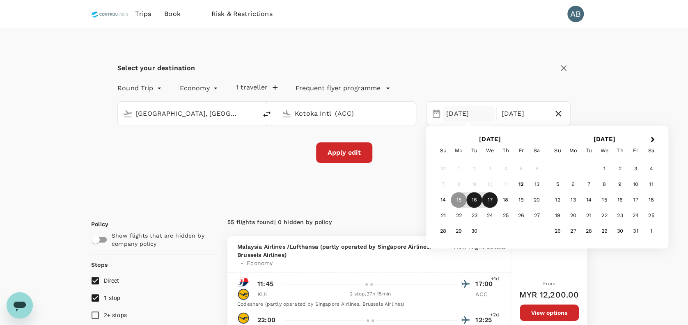
click at [477, 200] on div "16" at bounding box center [474, 201] width 16 height 16
click at [510, 117] on div "[DATE]" at bounding box center [524, 114] width 52 height 16
click at [501, 198] on div "18" at bounding box center [506, 201] width 16 height 16
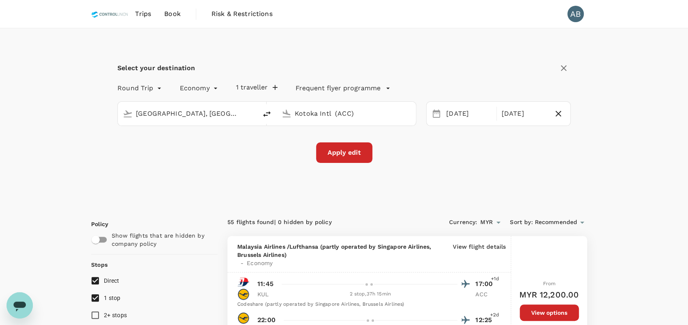
click at [352, 150] on button "Apply edit" at bounding box center [344, 152] width 56 height 21
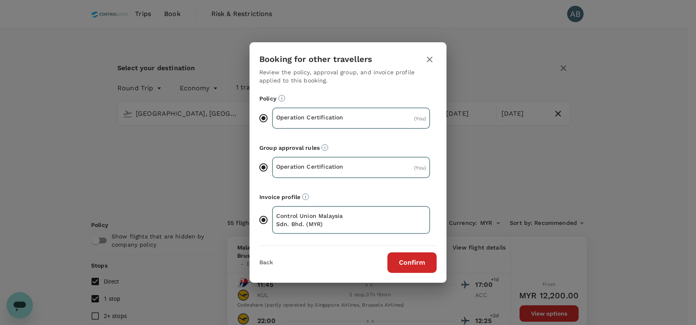
click at [418, 264] on button "Confirm" at bounding box center [412, 262] width 49 height 21
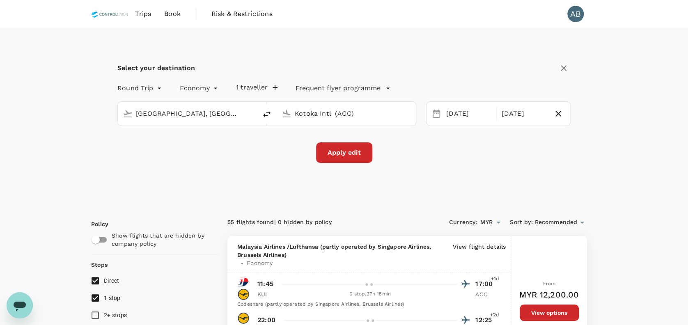
checkbox input "false"
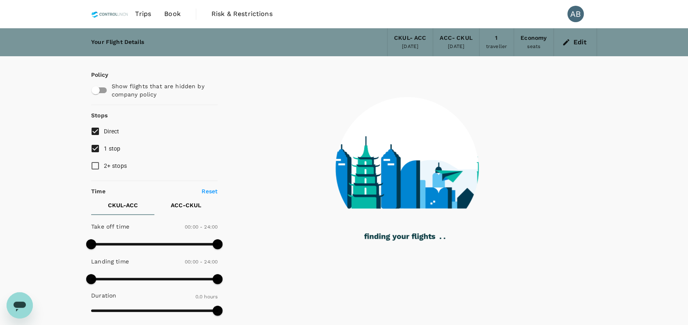
type input "2300"
checkbox input "true"
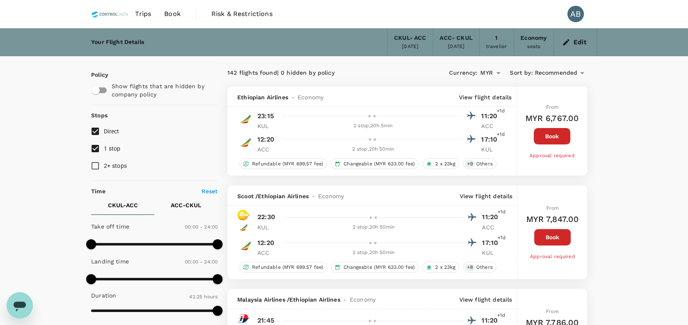
type input "2545"
click at [96, 133] on input "Direct" at bounding box center [95, 131] width 17 height 17
checkbox input "false"
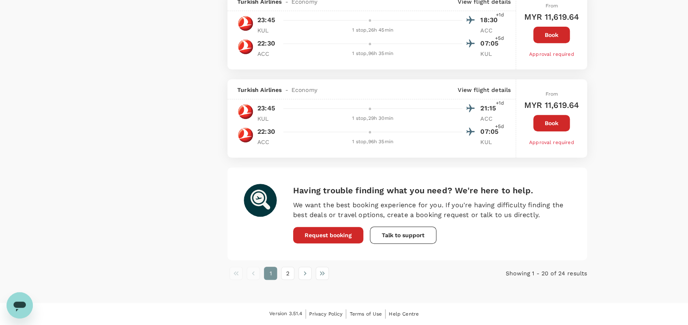
scroll to position [1717, 0]
click at [289, 275] on button "2" at bounding box center [287, 273] width 13 height 13
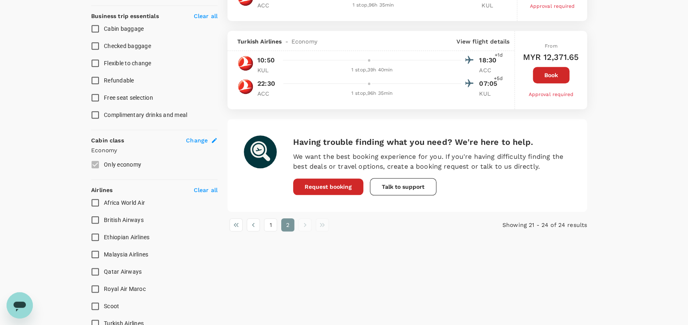
scroll to position [383, 0]
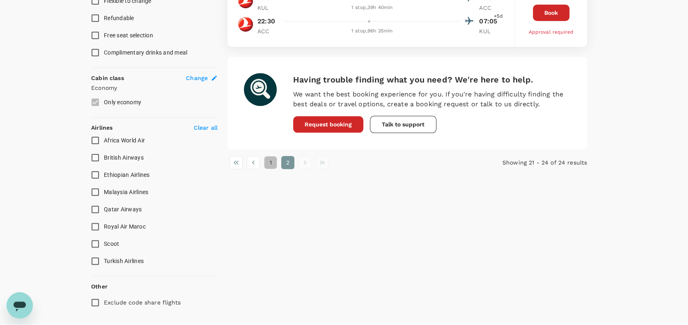
click at [266, 165] on button "1" at bounding box center [270, 162] width 13 height 13
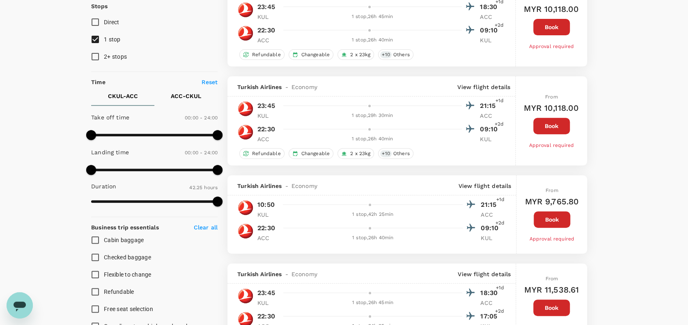
scroll to position [0, 0]
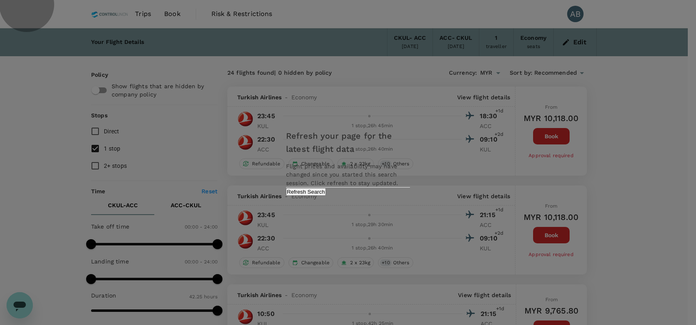
drag, startPoint x: 388, startPoint y: 200, endPoint x: 420, endPoint y: 199, distance: 32.0
click at [326, 196] on button "Refresh Search" at bounding box center [306, 192] width 40 height 8
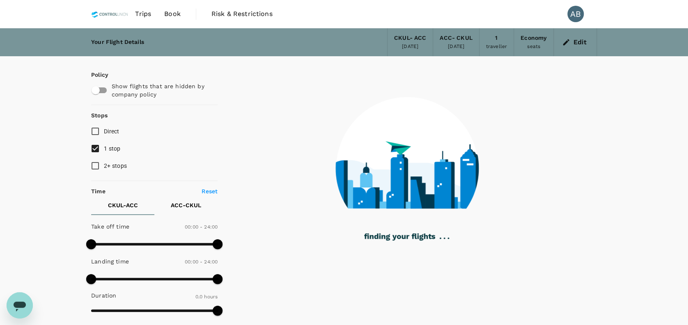
click at [563, 45] on icon "button" at bounding box center [566, 42] width 6 height 6
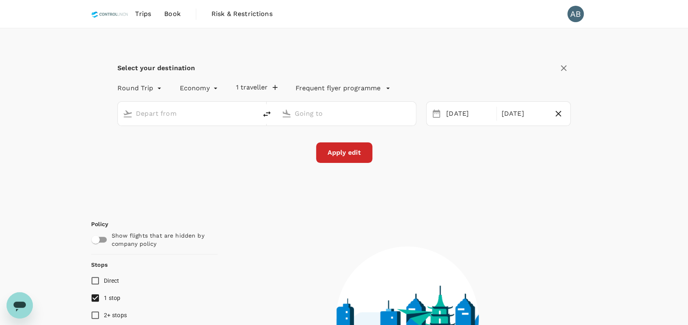
type input "[GEOGRAPHIC_DATA], [GEOGRAPHIC_DATA] (any)"
type input "Kotoka Intl (ACC)"
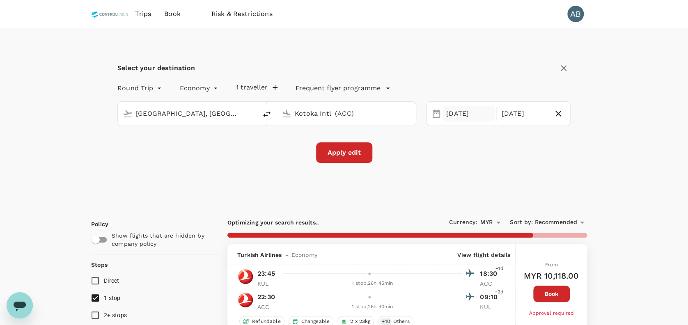
click at [444, 111] on div "[DATE]" at bounding box center [469, 114] width 52 height 16
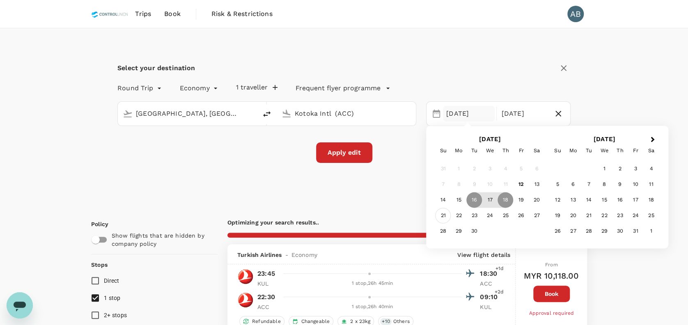
click at [443, 213] on div "21" at bounding box center [443, 216] width 16 height 16
type input "2300"
click at [470, 217] on div "23" at bounding box center [474, 217] width 16 height 16
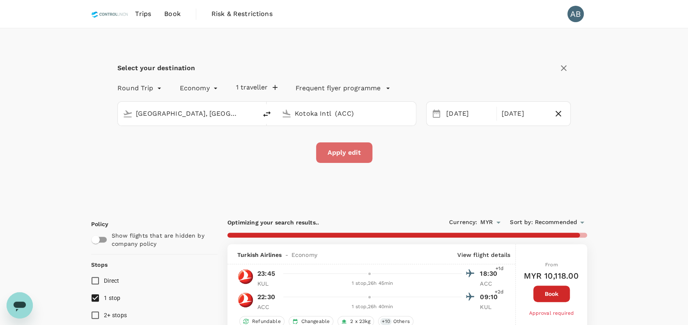
click at [350, 149] on button "Apply edit" at bounding box center [344, 152] width 56 height 21
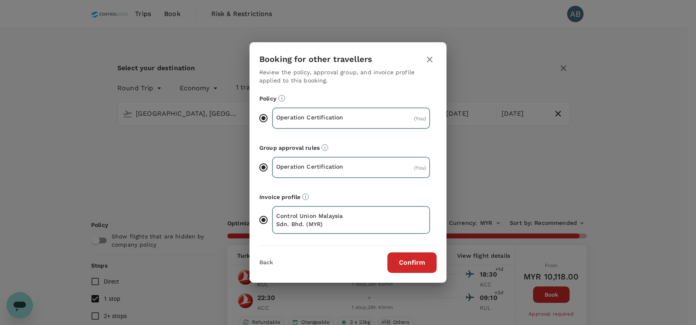
drag, startPoint x: 424, startPoint y: 261, endPoint x: 471, endPoint y: 240, distance: 51.8
click at [423, 261] on button "Confirm" at bounding box center [412, 262] width 49 height 21
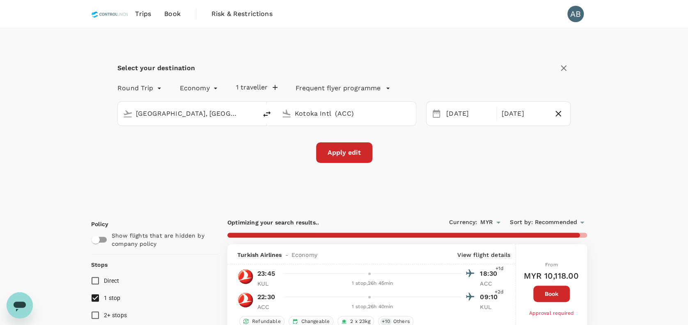
checkbox input "false"
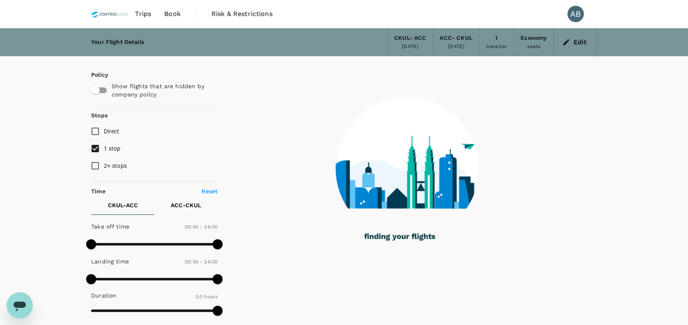
type input "2100"
checkbox input "true"
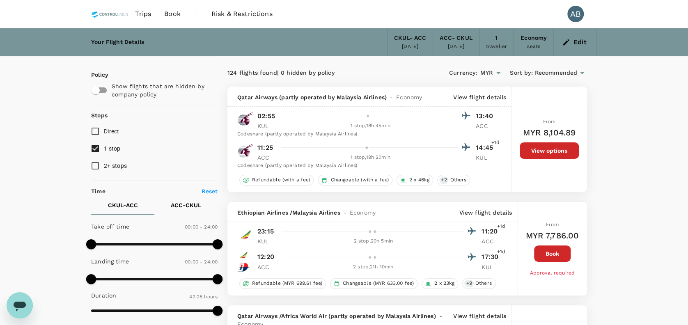
click at [477, 99] on p "View flight details" at bounding box center [479, 97] width 53 height 8
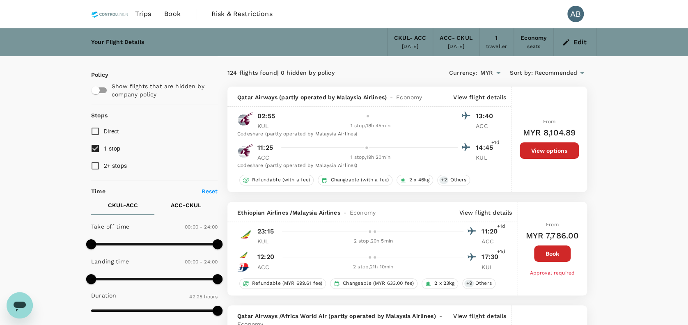
click at [483, 96] on p "View flight details" at bounding box center [479, 97] width 53 height 8
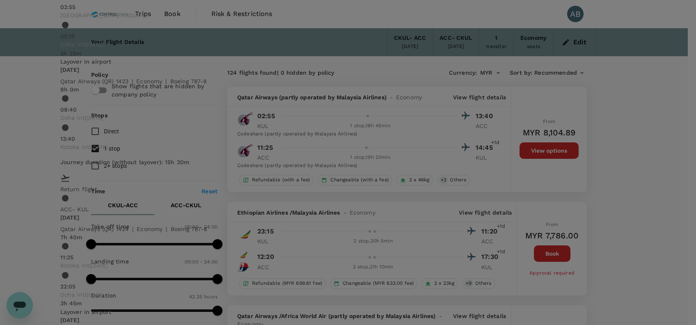
scroll to position [237, 0]
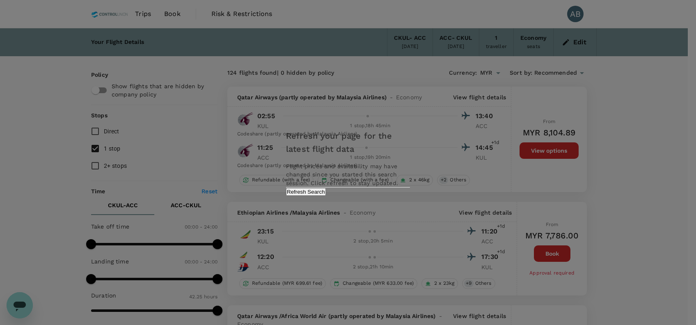
click at [385, 204] on div "Refresh your page for the latest flight data Flight prices and availability may…" at bounding box center [348, 162] width 144 height 83
click at [326, 196] on button "Refresh Search" at bounding box center [306, 192] width 40 height 8
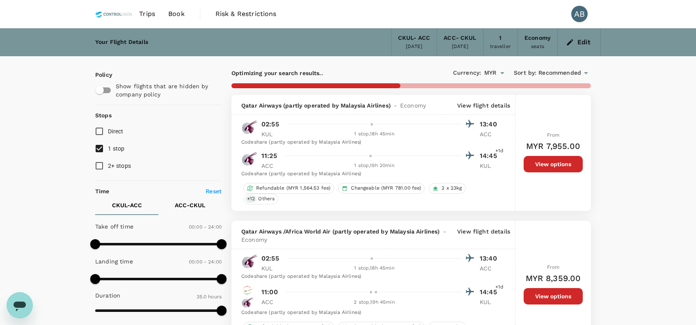
type input "2545"
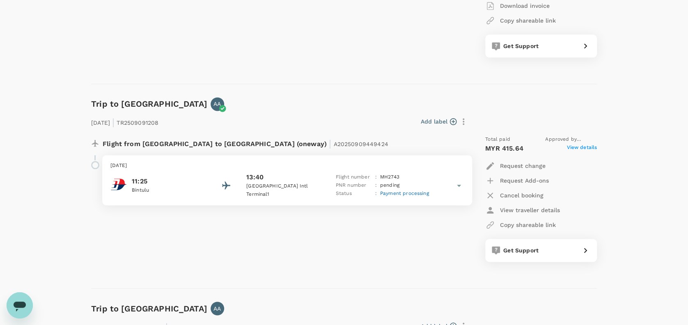
scroll to position [547, 0]
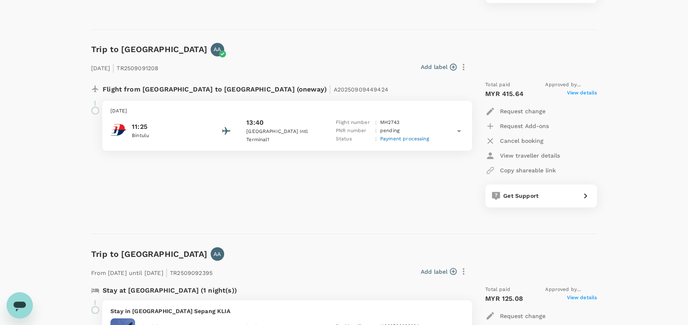
click at [411, 140] on span "Payment processing" at bounding box center [404, 139] width 49 height 6
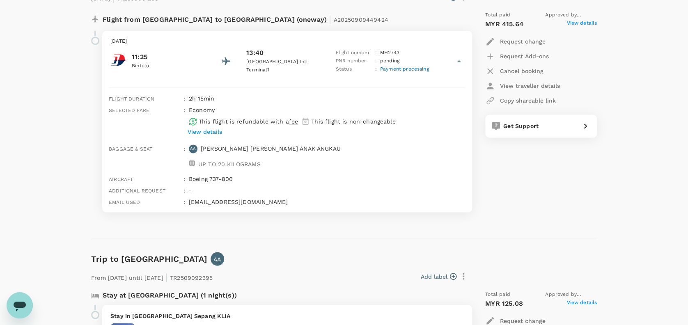
scroll to position [602, 0]
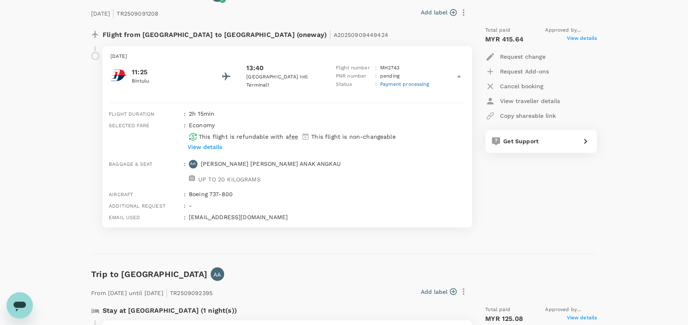
click at [507, 183] on div "Total paid Approved by Muhammad Hariz Bin Abdul Rahman MYR 415.64 View details …" at bounding box center [533, 127] width 128 height 214
